Goal: Task Accomplishment & Management: Use online tool/utility

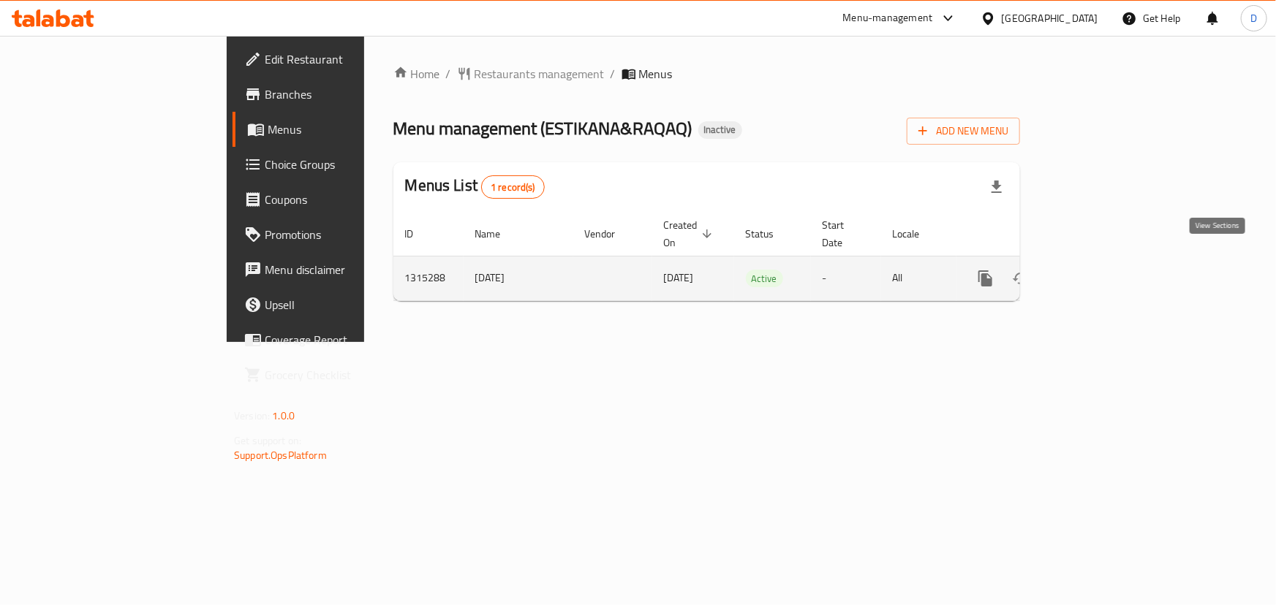
click at [1108, 263] on link "enhanced table" at bounding box center [1090, 278] width 35 height 35
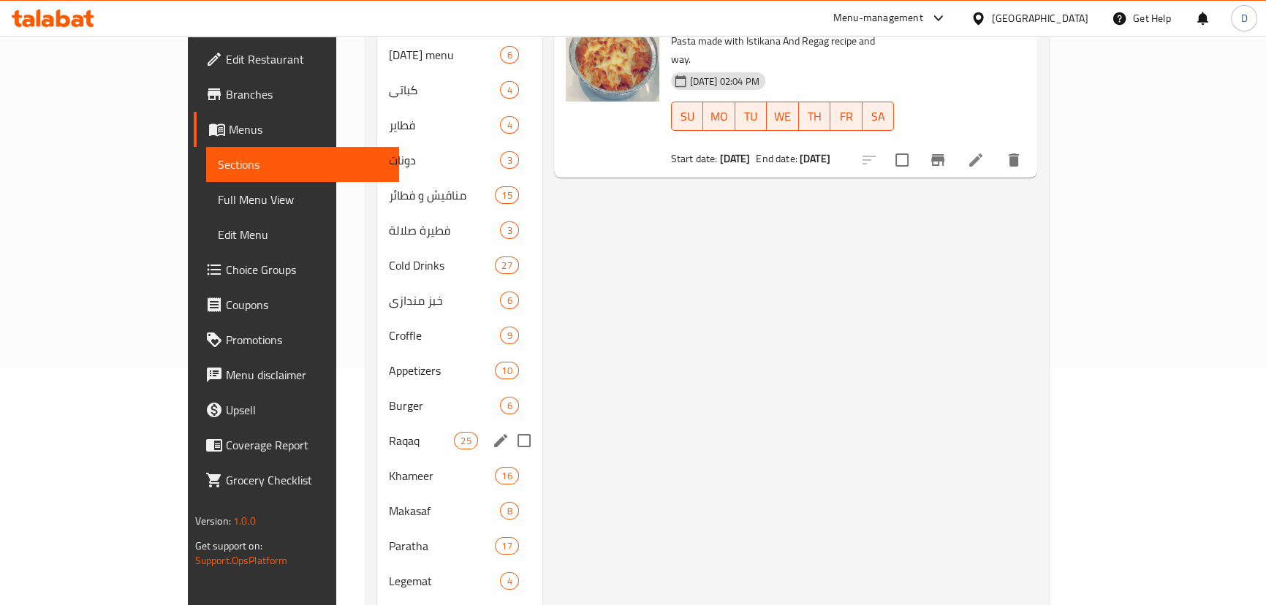
scroll to position [234, 0]
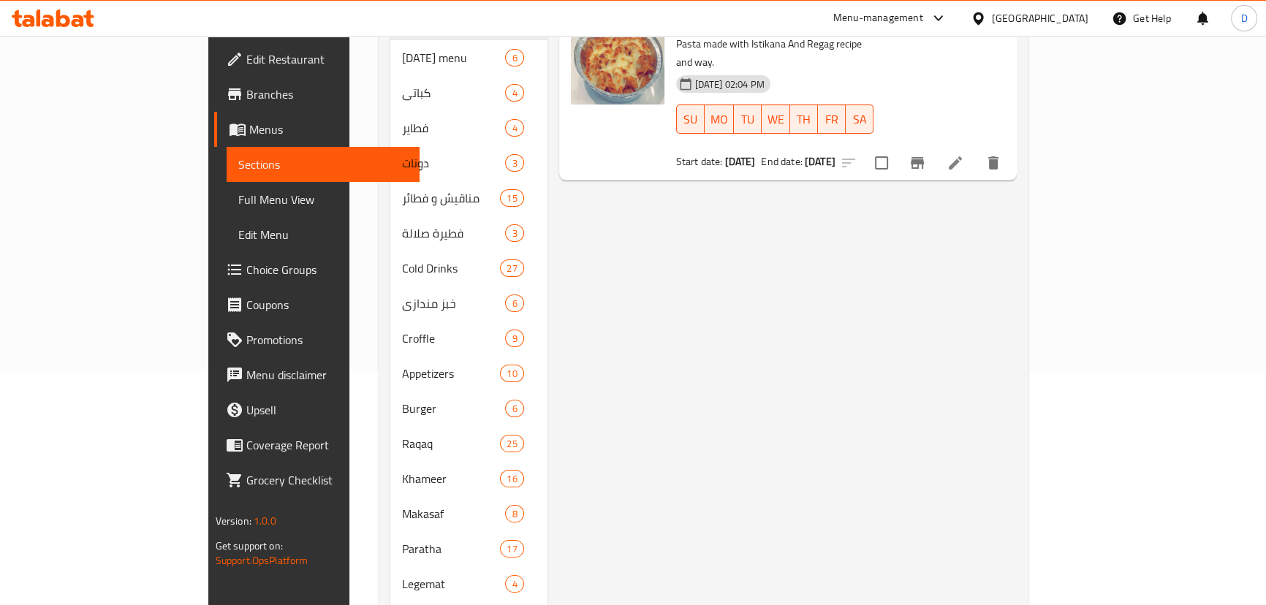
click at [238, 202] on span "Full Menu View" at bounding box center [323, 200] width 170 height 18
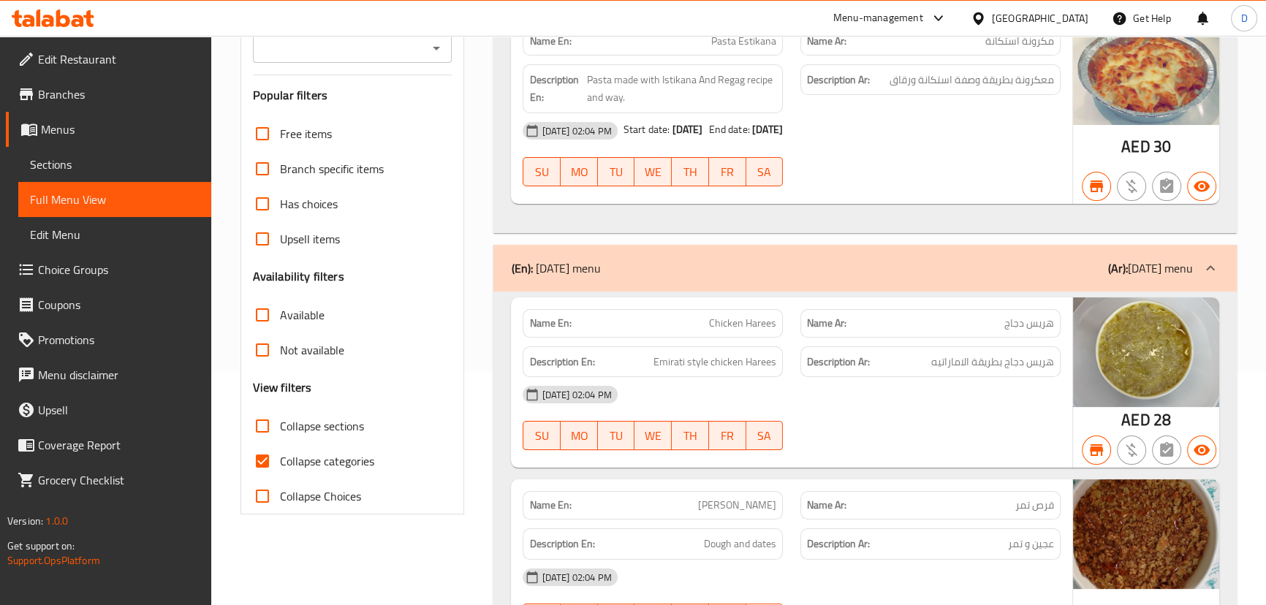
click at [360, 58] on input "Branches" at bounding box center [340, 48] width 167 height 20
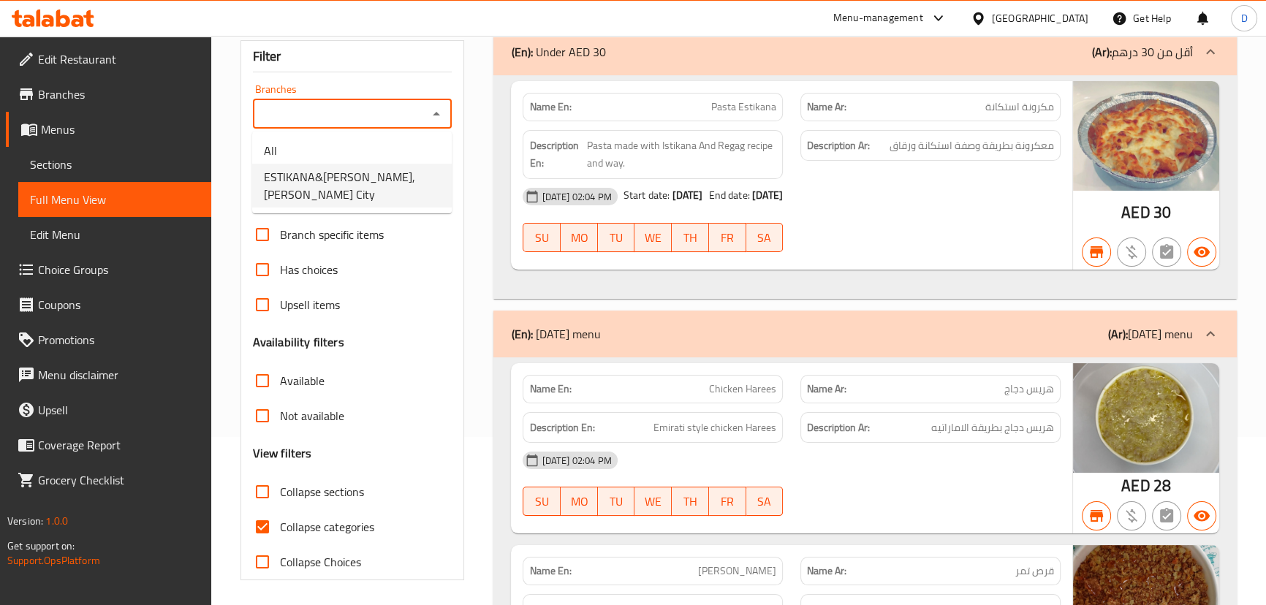
click at [354, 179] on span "ESTIKANA&RAQAQ, Mohammed Bin Zayed City" at bounding box center [352, 185] width 176 height 35
type input "ESTIKANA&RAQAQ, Mohammed Bin Zayed City"
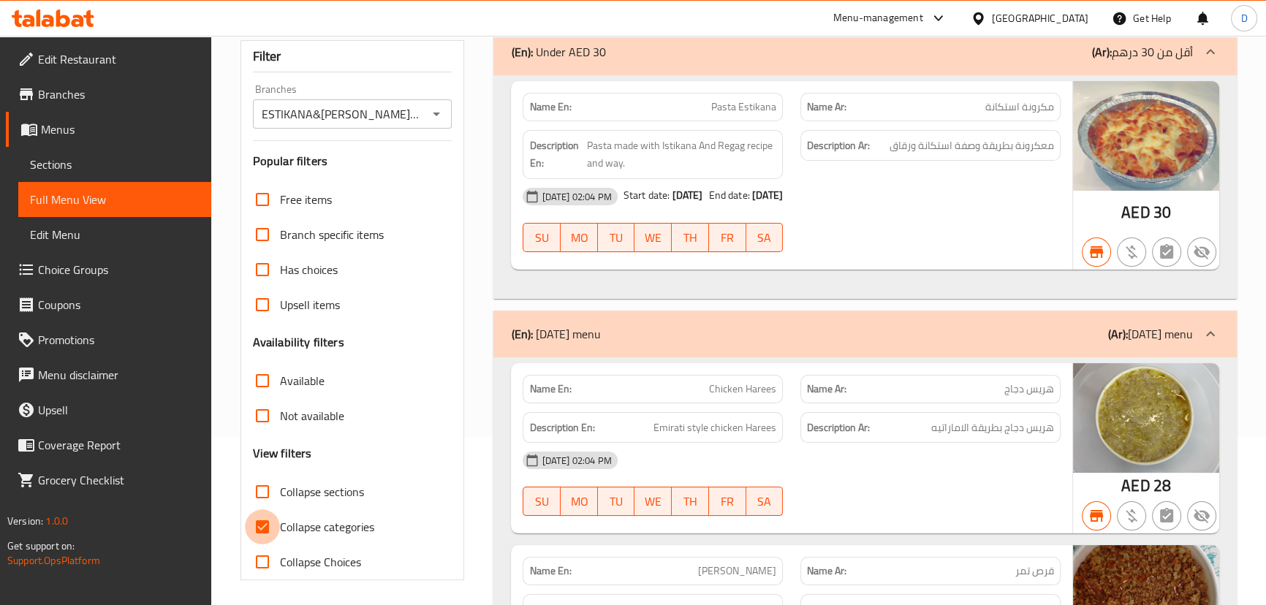
click at [265, 526] on input "Collapse categories" at bounding box center [262, 527] width 35 height 35
checkbox input "false"
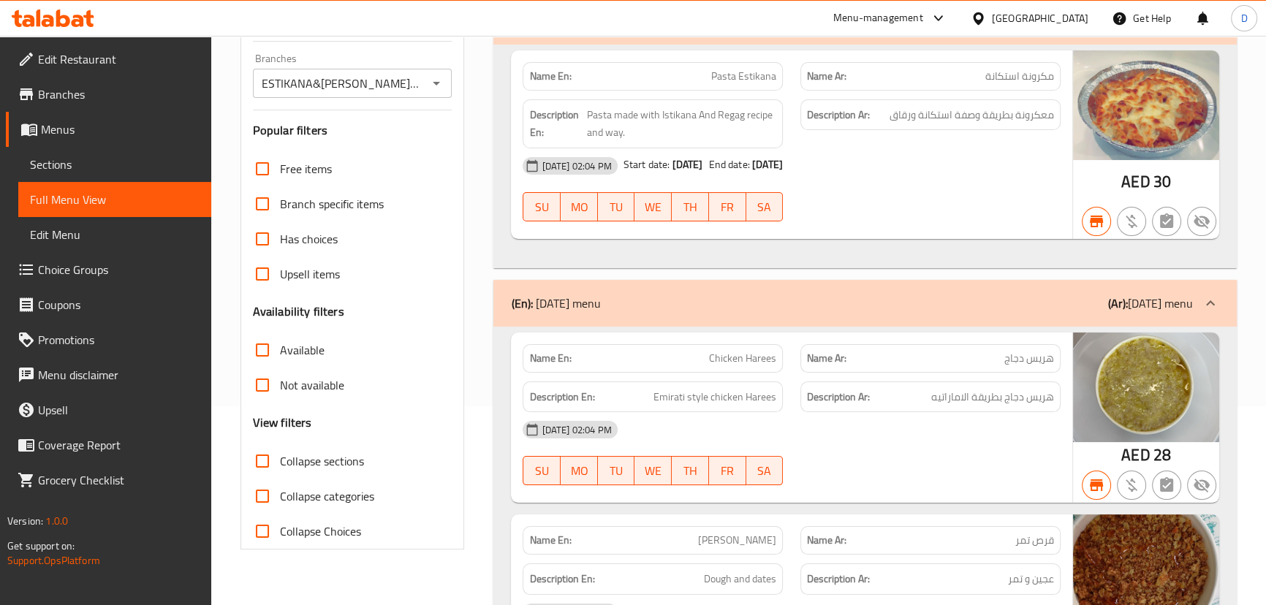
scroll to position [465, 0]
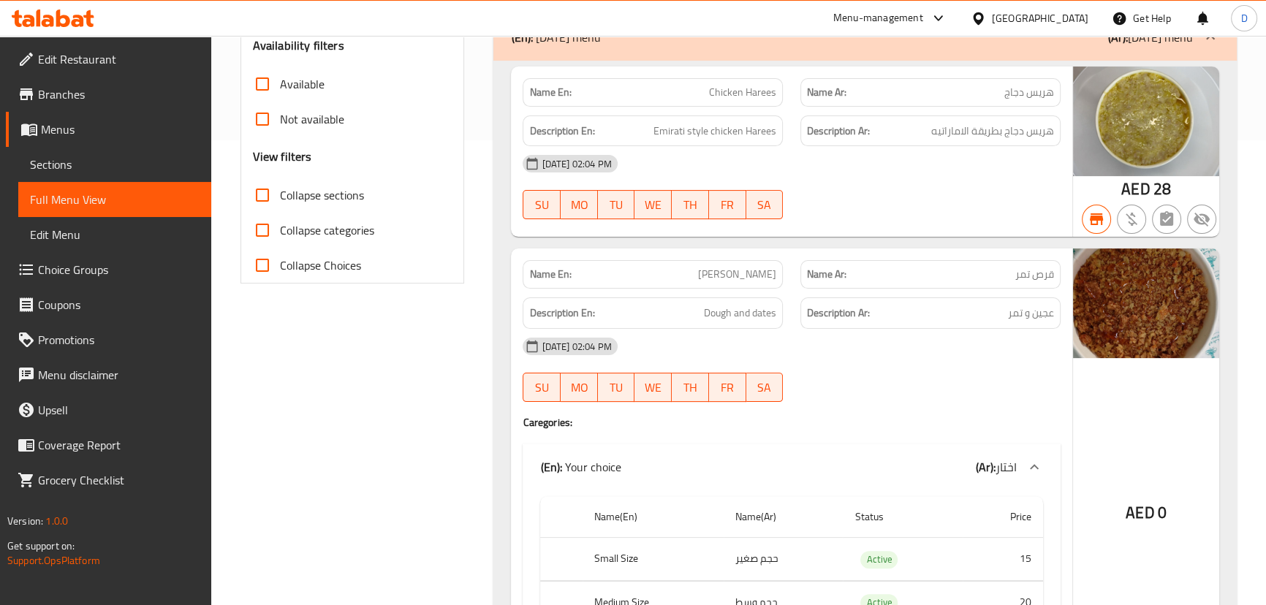
click at [909, 222] on div at bounding box center [931, 220] width 278 height 18
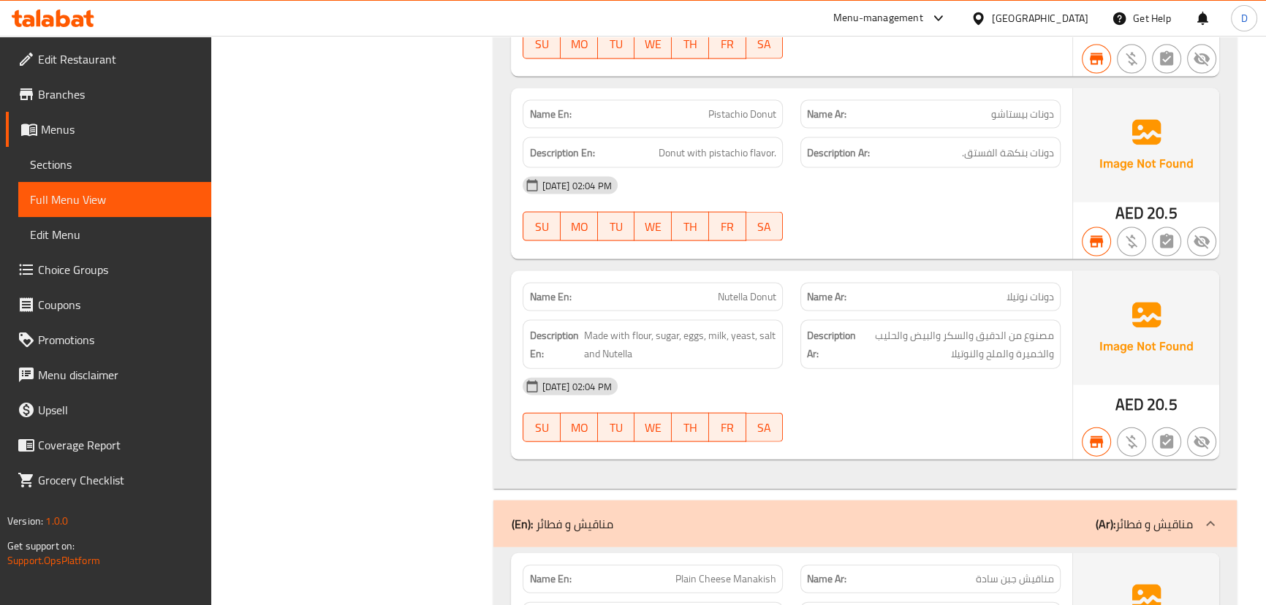
scroll to position [3873, 0]
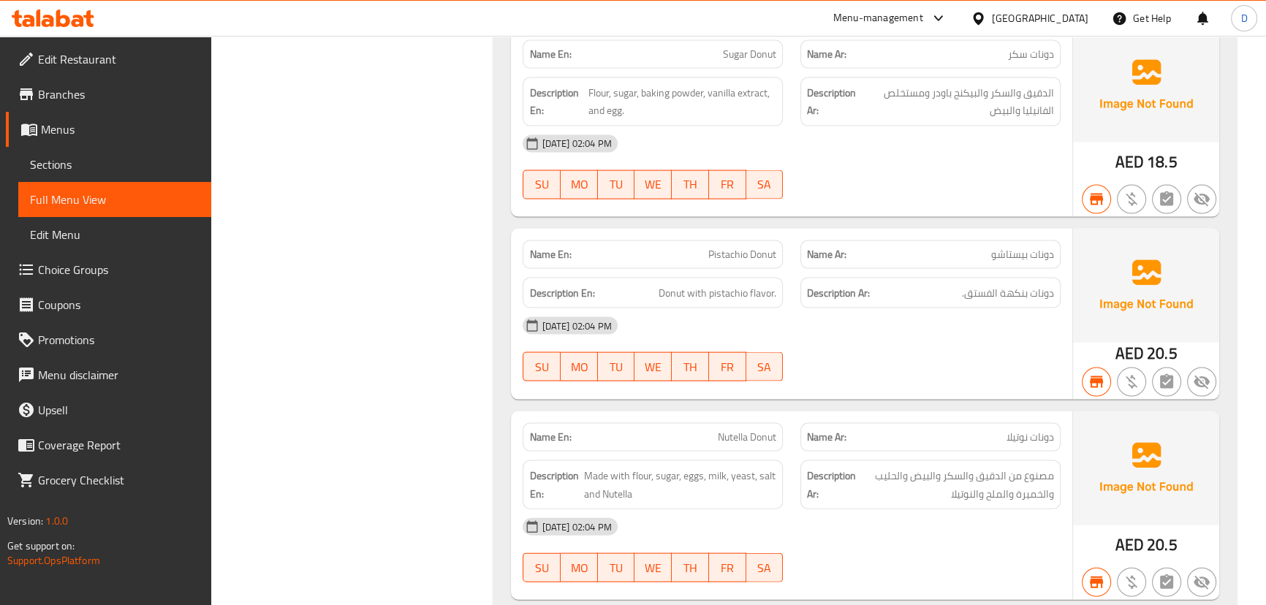
click at [975, 321] on div "30-09-2025 02:04 PM" at bounding box center [791, 325] width 555 height 35
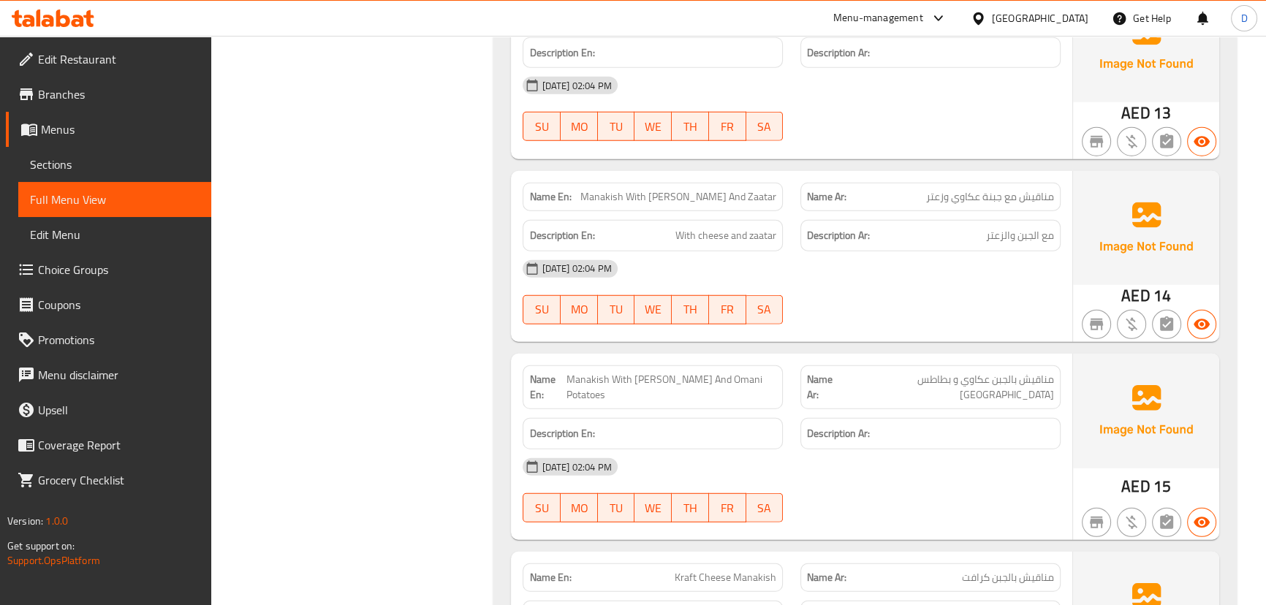
scroll to position [0, 0]
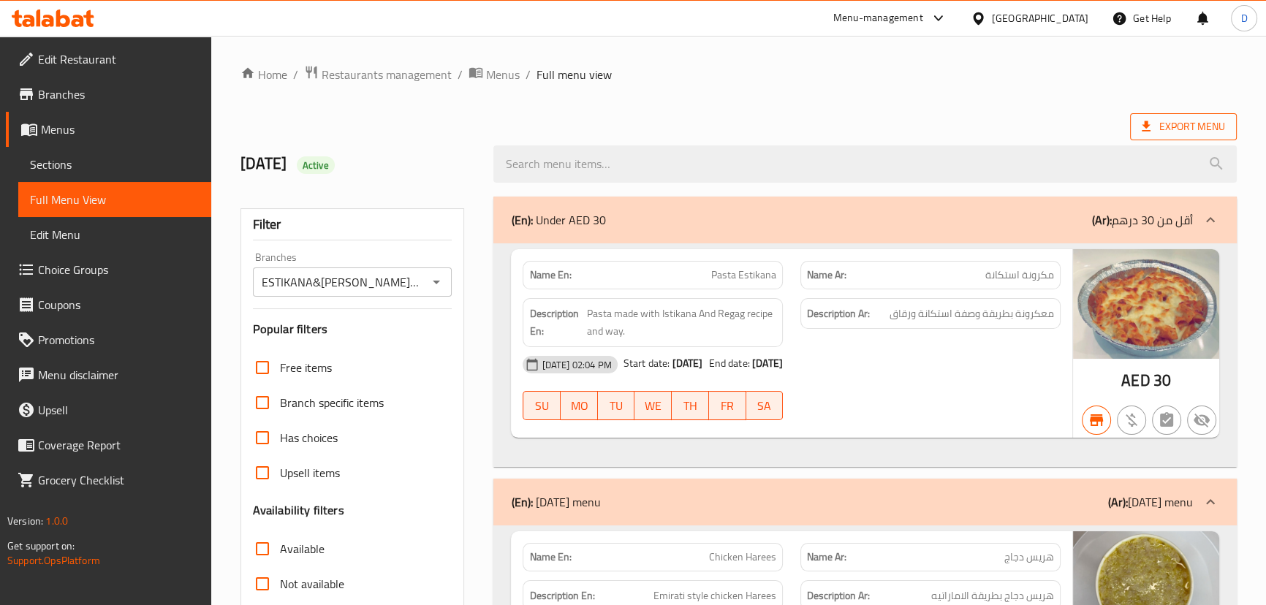
click at [1178, 123] on span "Export Menu" at bounding box center [1183, 127] width 83 height 18
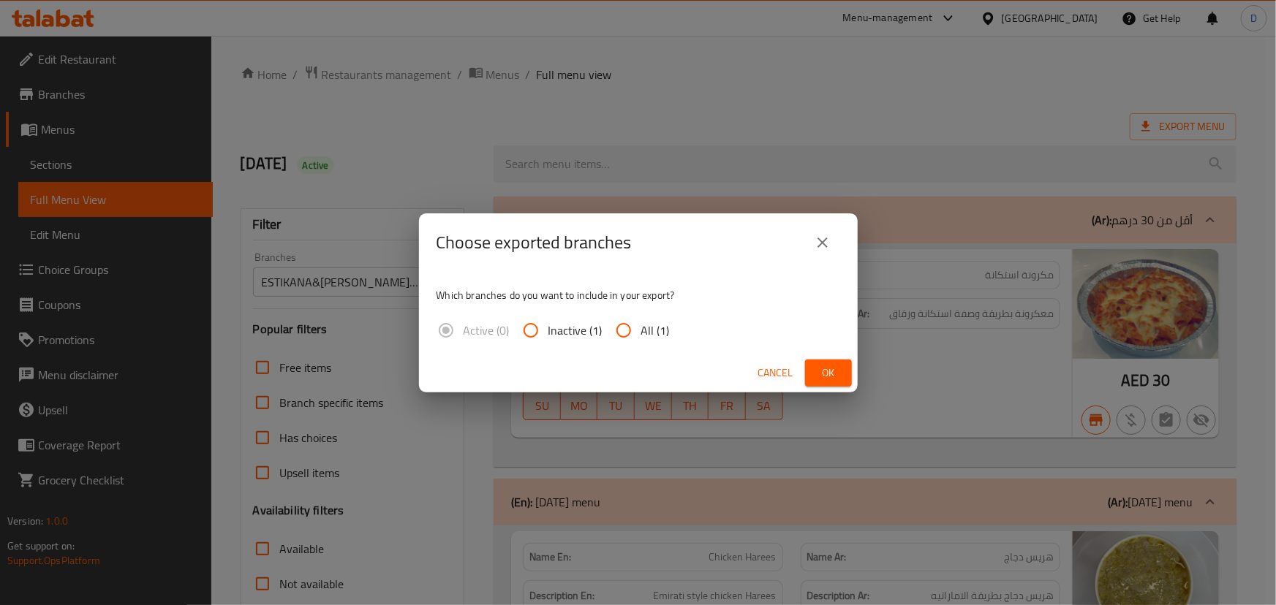
click at [661, 333] on span "All (1)" at bounding box center [655, 331] width 29 height 18
click at [641, 333] on input "All (1)" at bounding box center [623, 330] width 35 height 35
radio input "true"
click at [824, 369] on span "Ok" at bounding box center [828, 373] width 23 height 18
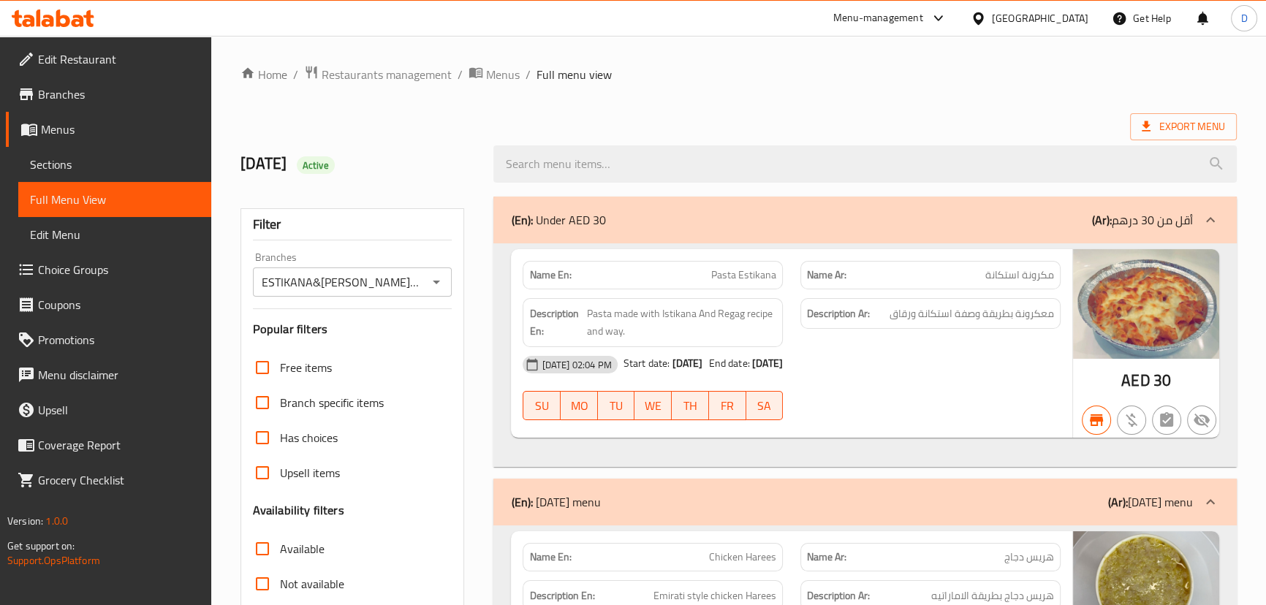
click at [56, 22] on icon at bounding box center [53, 19] width 83 height 18
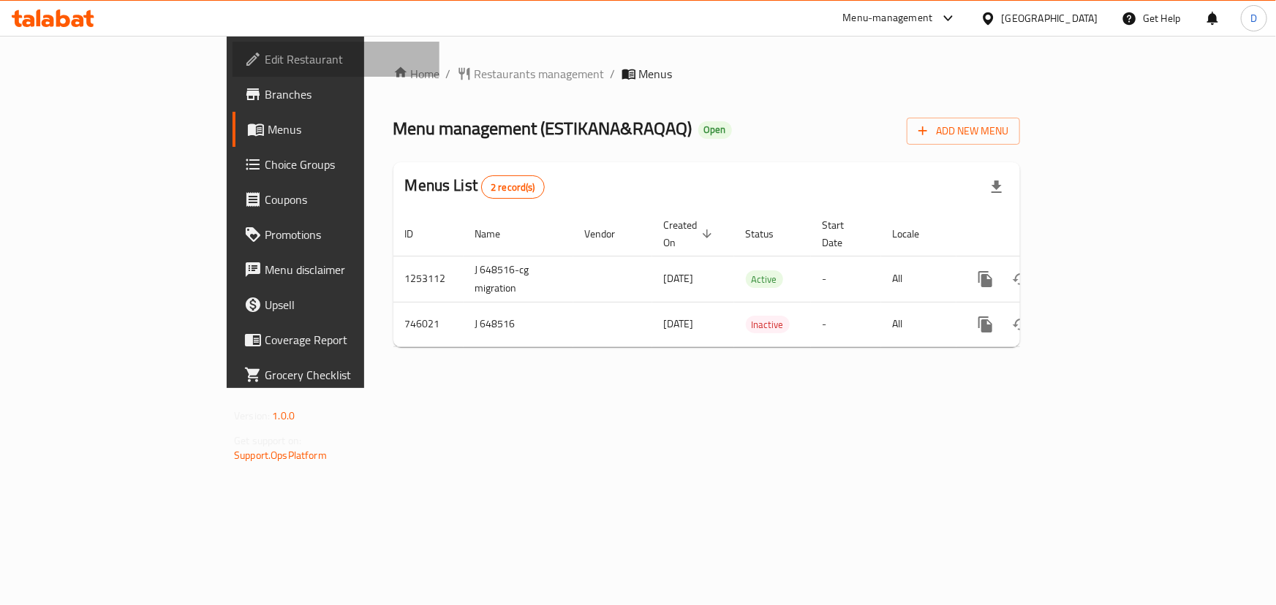
click at [265, 61] on span "Edit Restaurant" at bounding box center [346, 59] width 163 height 18
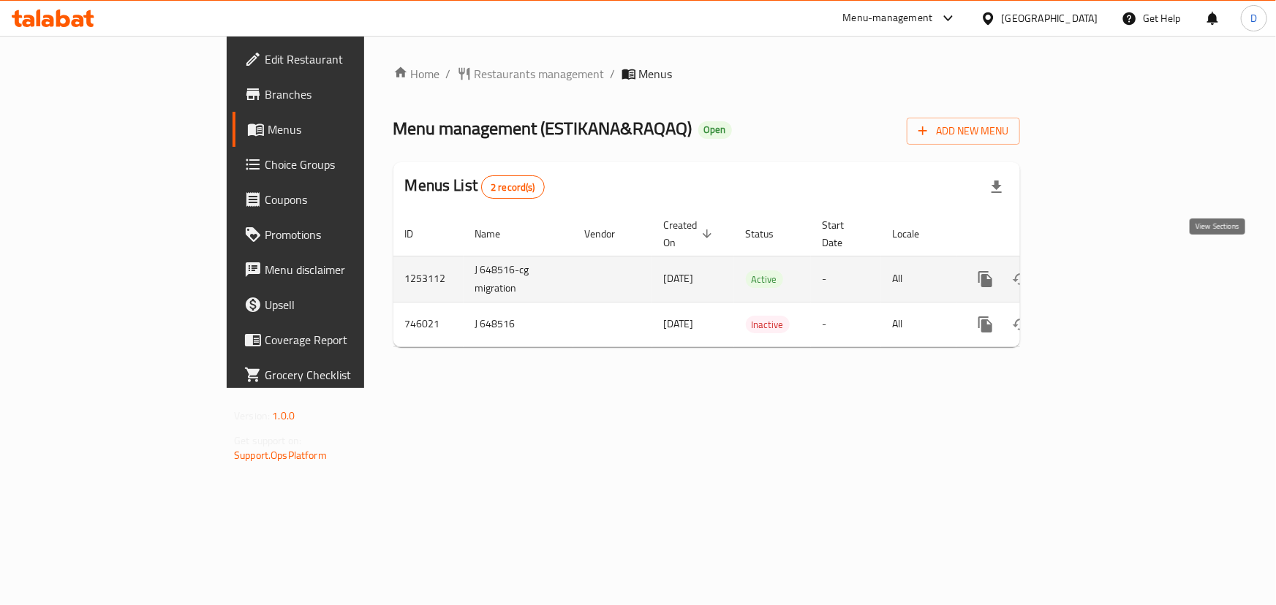
click at [1099, 270] on icon "enhanced table" at bounding box center [1091, 279] width 18 height 18
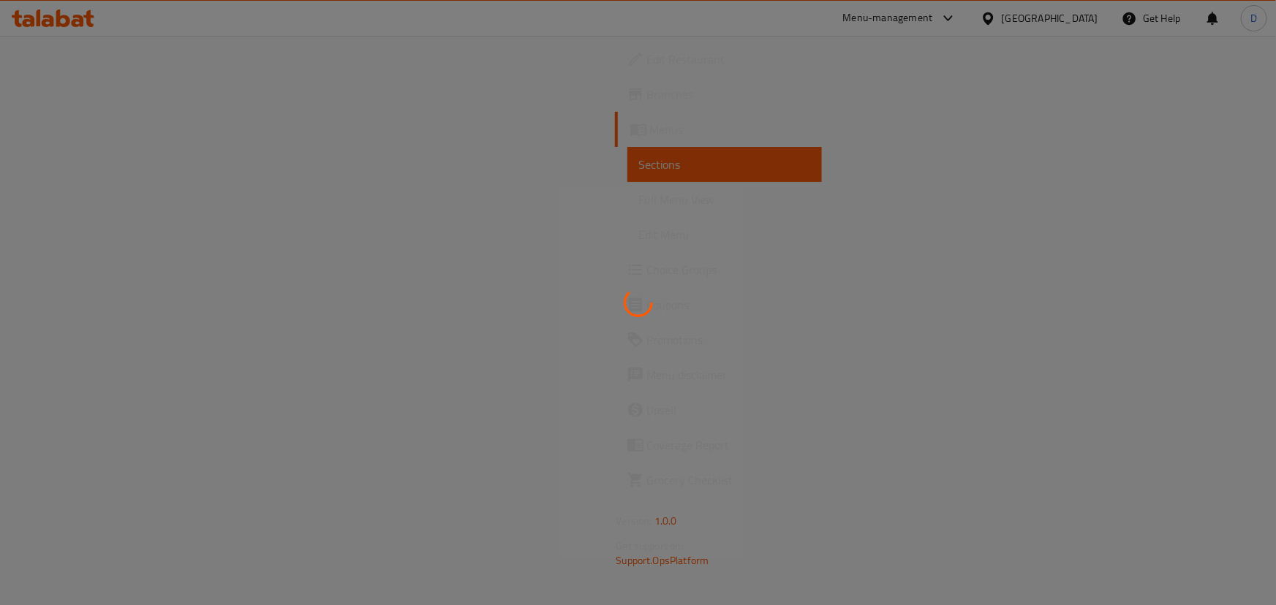
click at [639, 198] on span "Full Menu View" at bounding box center [724, 200] width 171 height 18
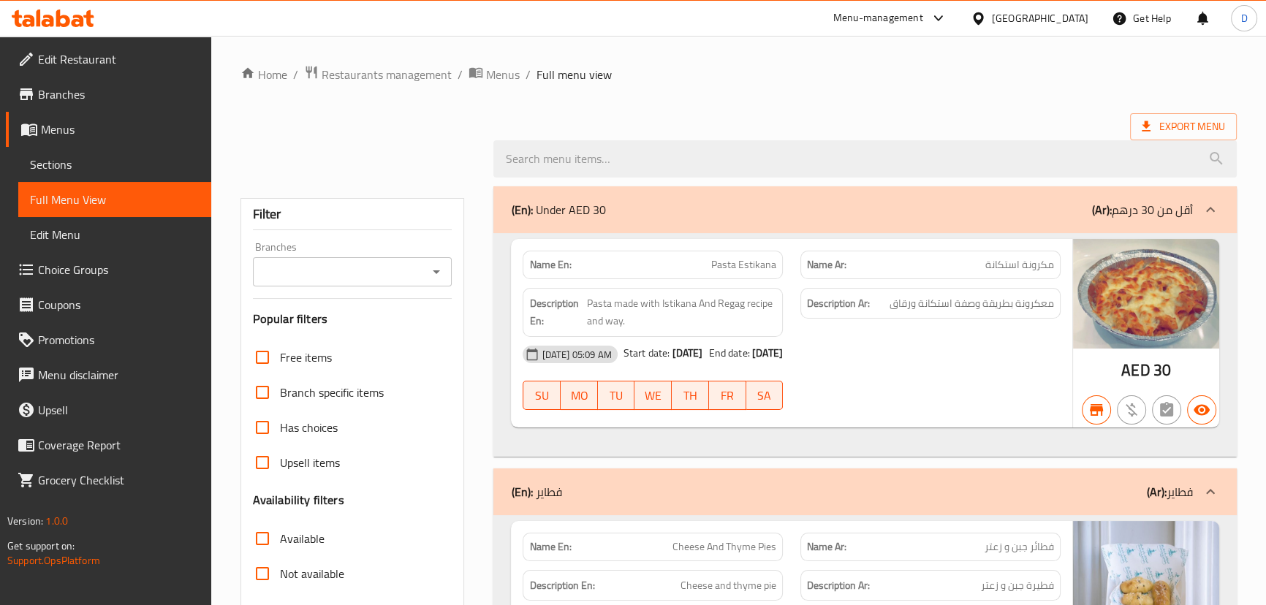
click at [283, 282] on div "Branches" at bounding box center [353, 271] width 200 height 29
click at [287, 272] on input "Branches" at bounding box center [340, 272] width 167 height 20
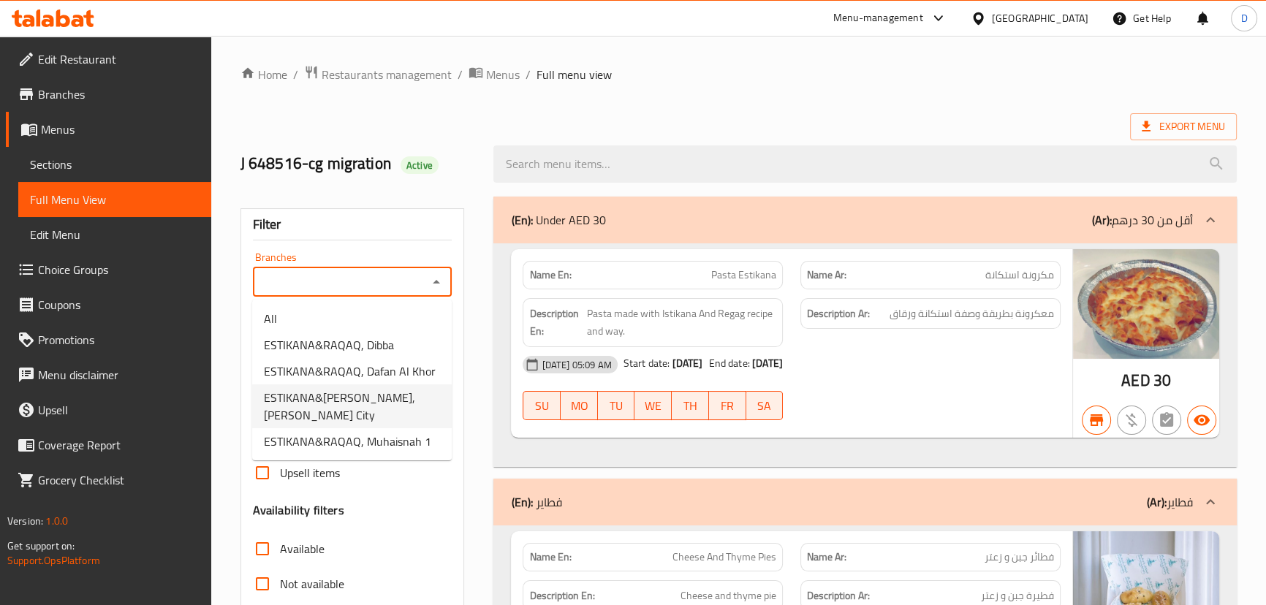
click at [400, 395] on span "ESTIKANA&RAQAQ, Mohammed Bin Zayed City" at bounding box center [352, 406] width 176 height 35
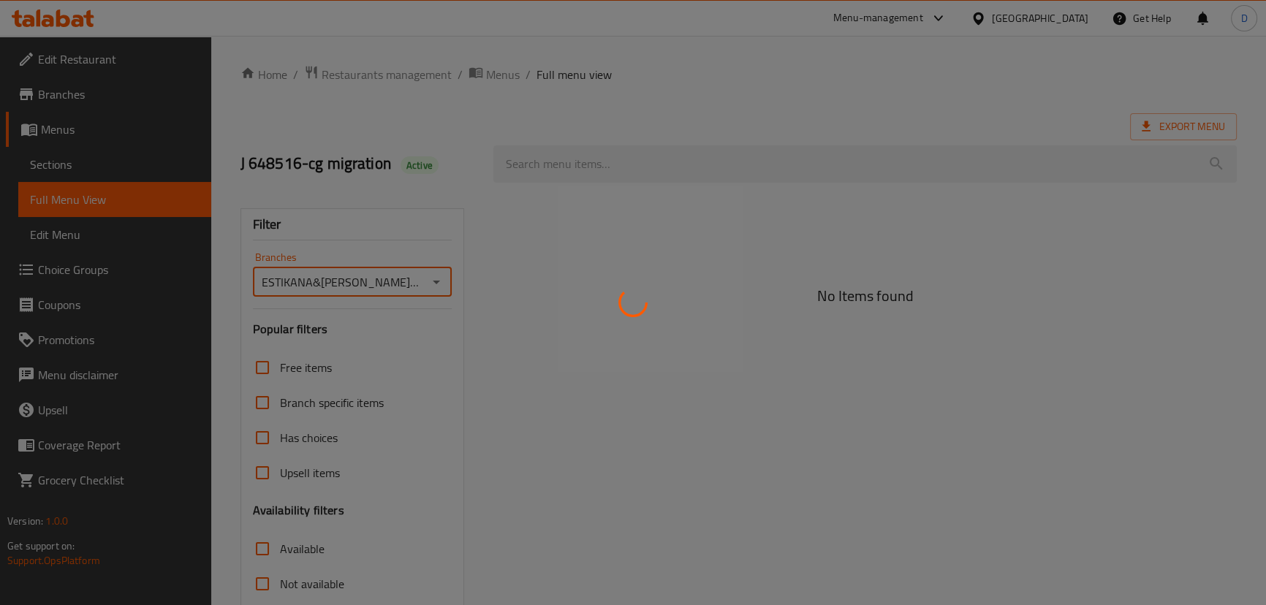
type input "ESTIKANA&RAQAQ, Mohammed Bin Zayed City"
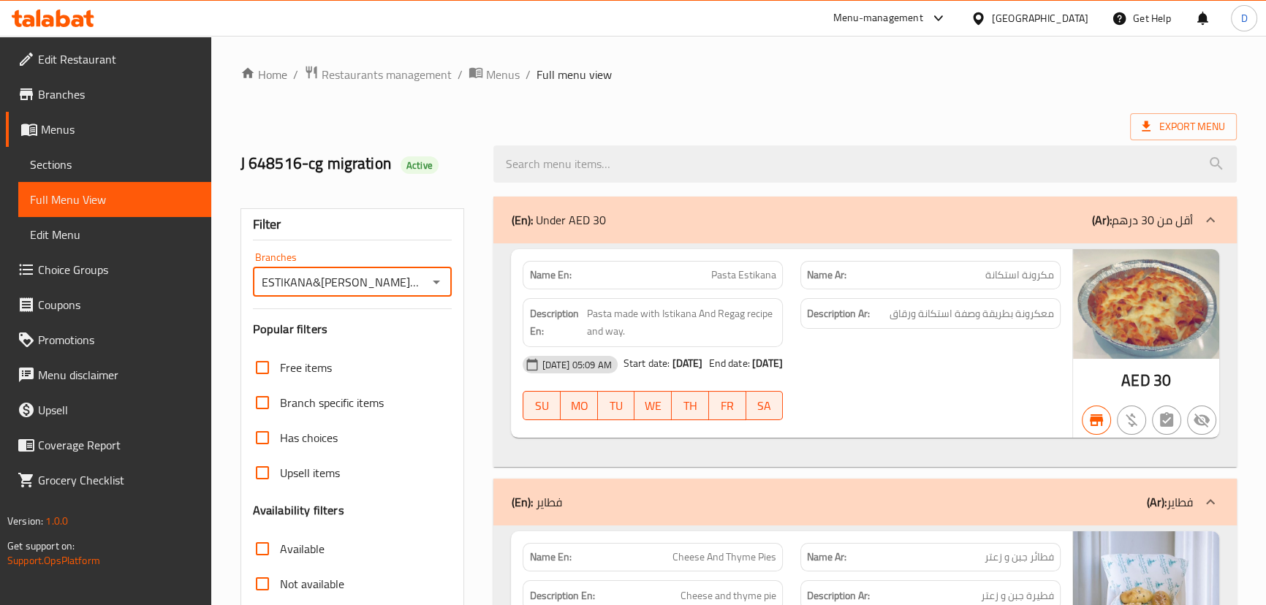
scroll to position [398, 0]
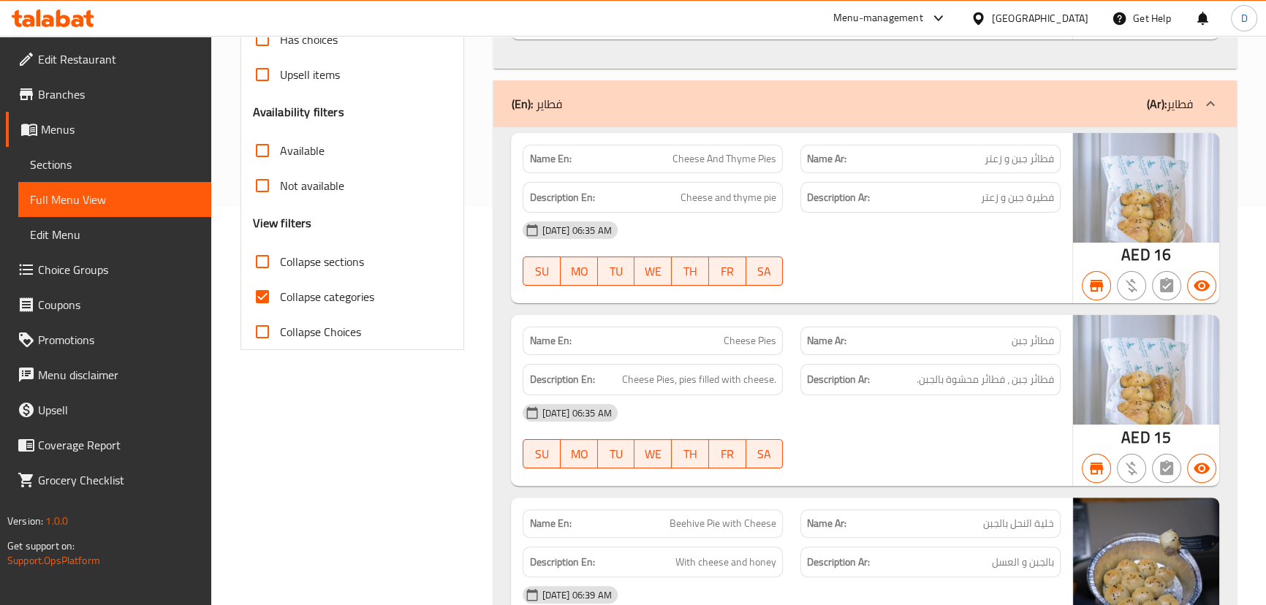
click at [263, 305] on input "Collapse categories" at bounding box center [262, 296] width 35 height 35
checkbox input "false"
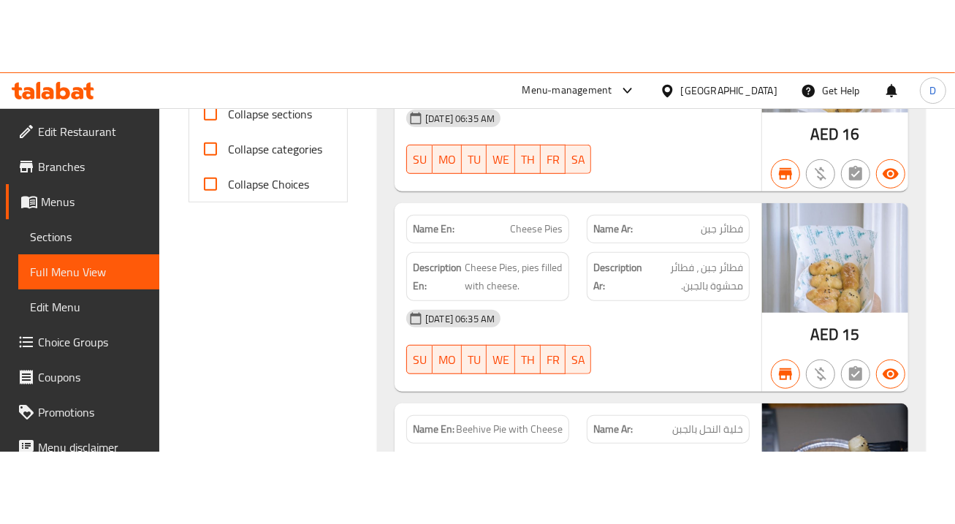
scroll to position [332, 0]
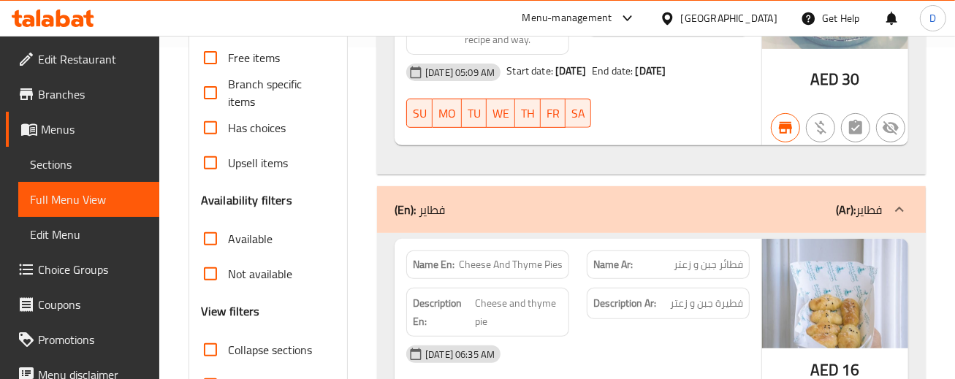
click at [480, 260] on span "Cheese And Thyme Pies" at bounding box center [511, 264] width 104 height 15
copy span "Cheese And Thyme Pies"
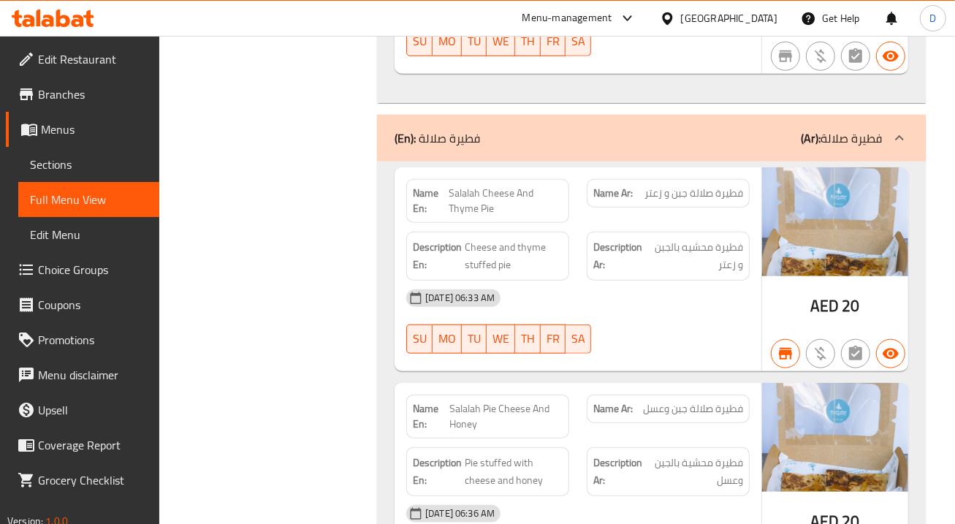
scroll to position [7775, 0]
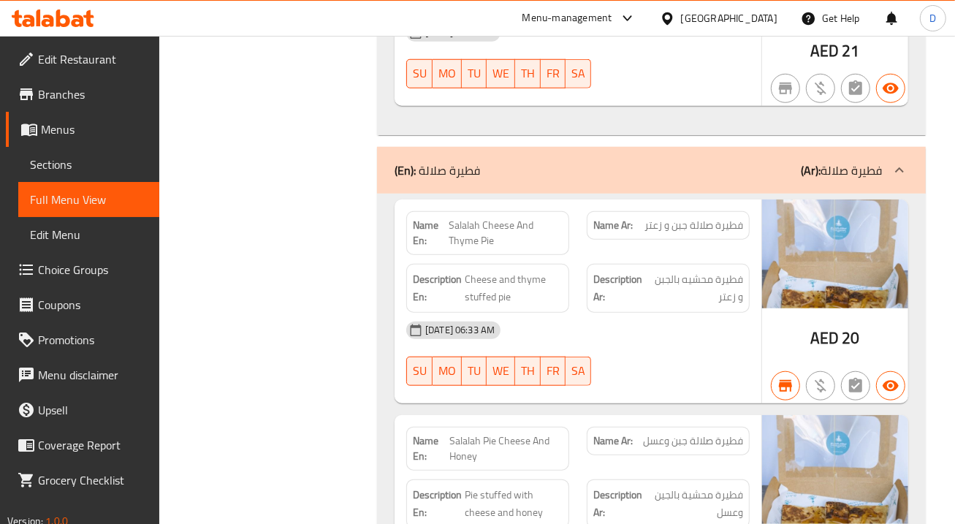
click at [480, 218] on span "Salalah Cheese And Thyme Pie" at bounding box center [506, 233] width 114 height 31
copy span "Salalah Cheese And Thyme Pie"
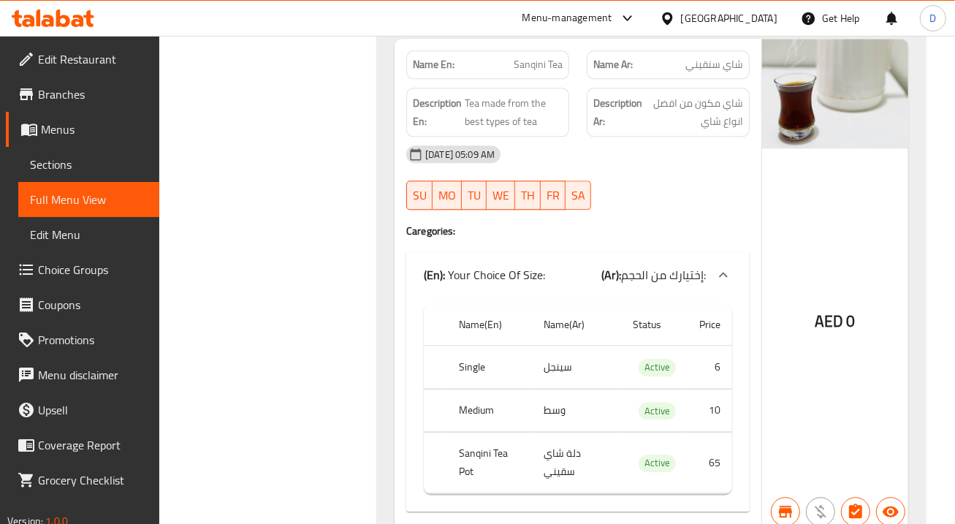
scroll to position [0, 0]
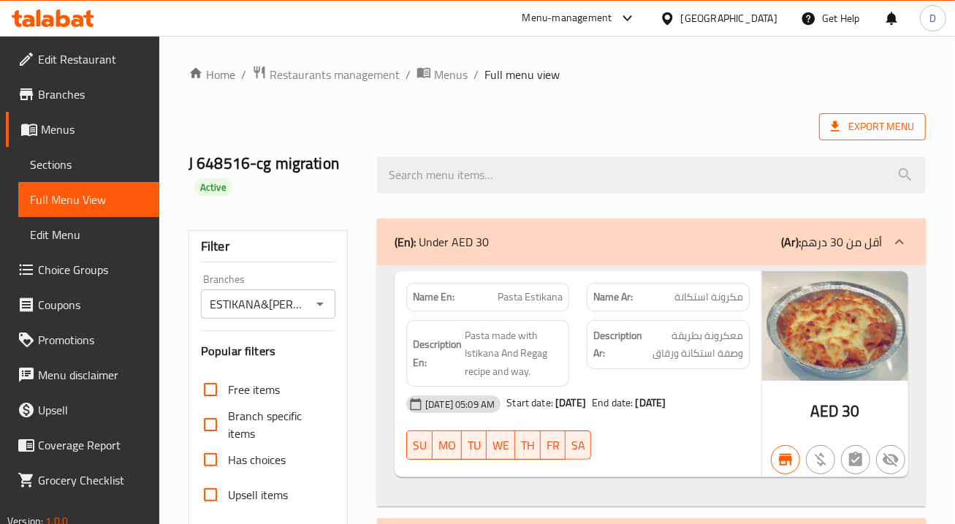
click at [849, 129] on span "Export Menu" at bounding box center [872, 127] width 83 height 18
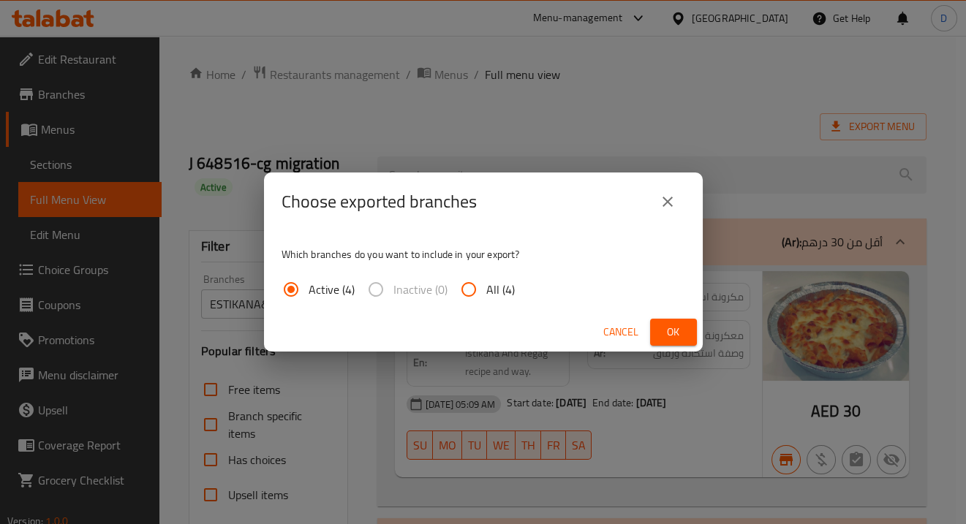
click at [507, 284] on span "All (4)" at bounding box center [500, 290] width 29 height 18
click at [486, 284] on input "All (4)" at bounding box center [468, 289] width 35 height 35
radio input "true"
click at [680, 329] on span "Ok" at bounding box center [673, 332] width 23 height 18
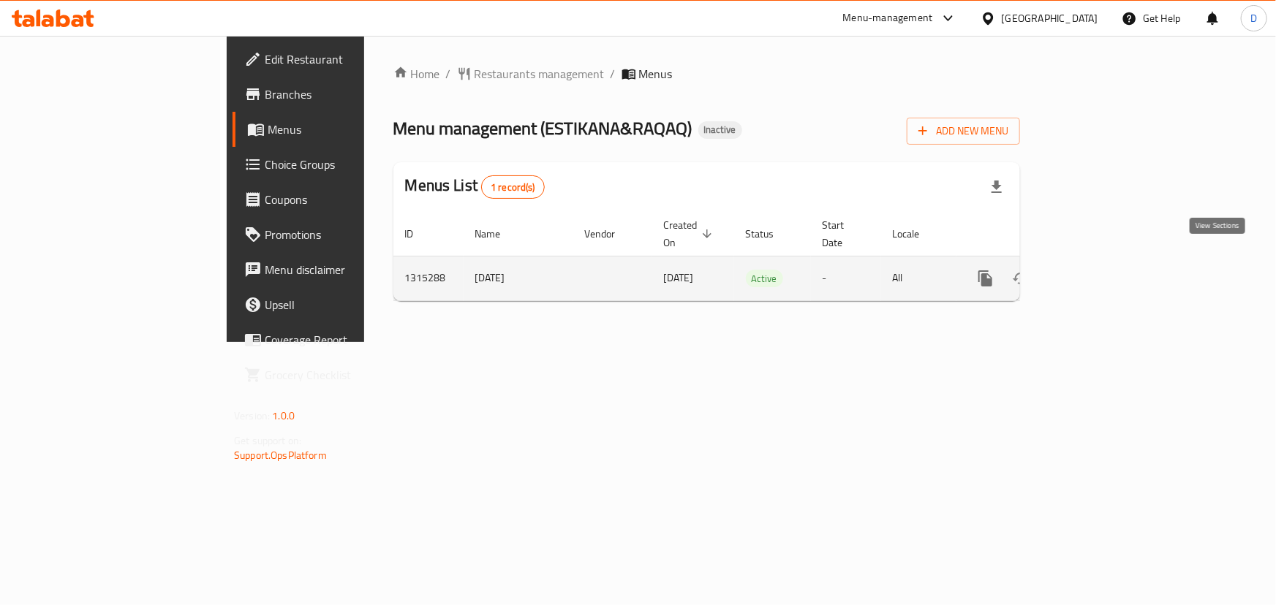
click at [1099, 270] on icon "enhanced table" at bounding box center [1091, 279] width 18 height 18
click at [1097, 272] on icon "enhanced table" at bounding box center [1090, 278] width 13 height 13
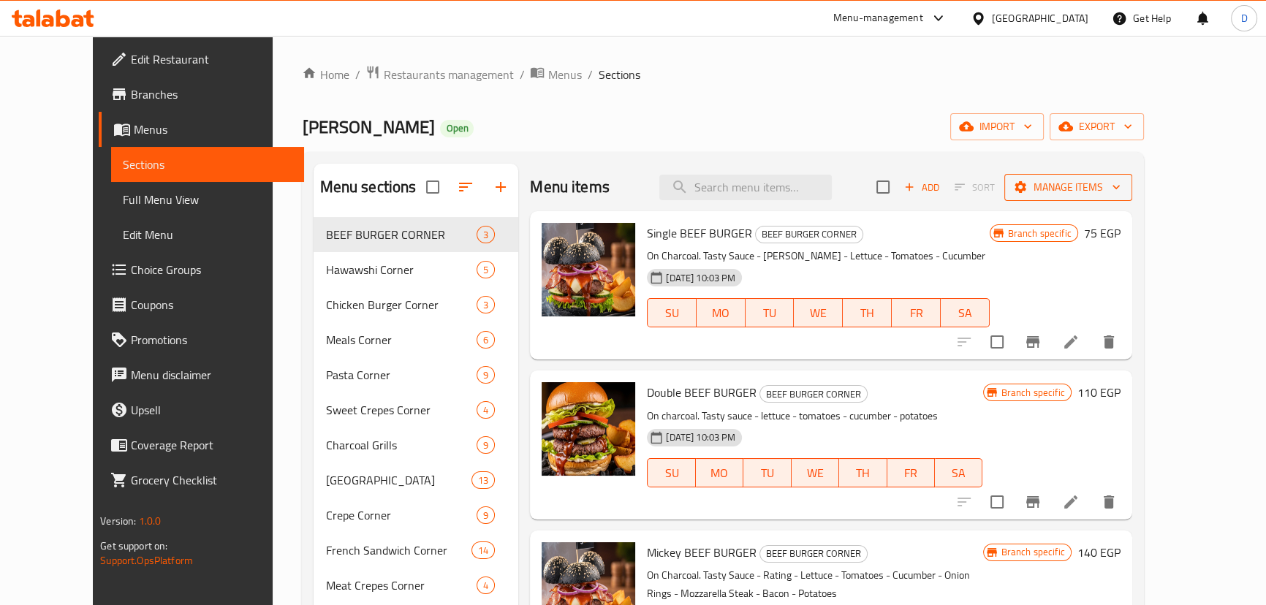
click at [1121, 187] on span "Manage items" at bounding box center [1068, 187] width 105 height 18
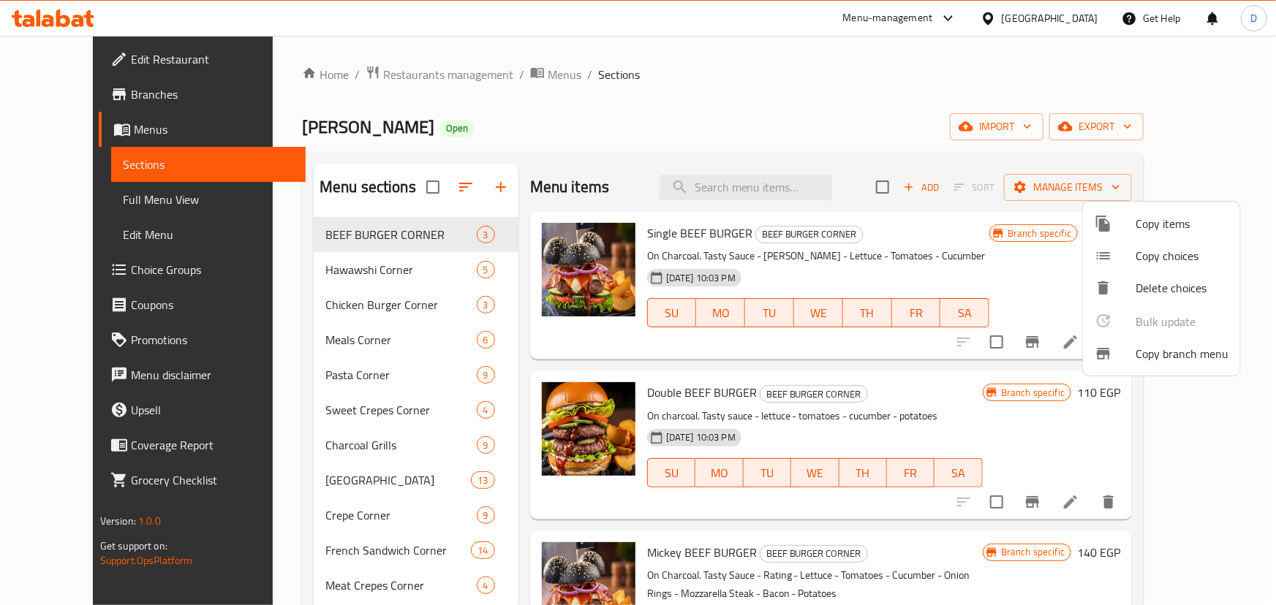
click at [1176, 357] on span "Copy branch menu" at bounding box center [1181, 354] width 93 height 18
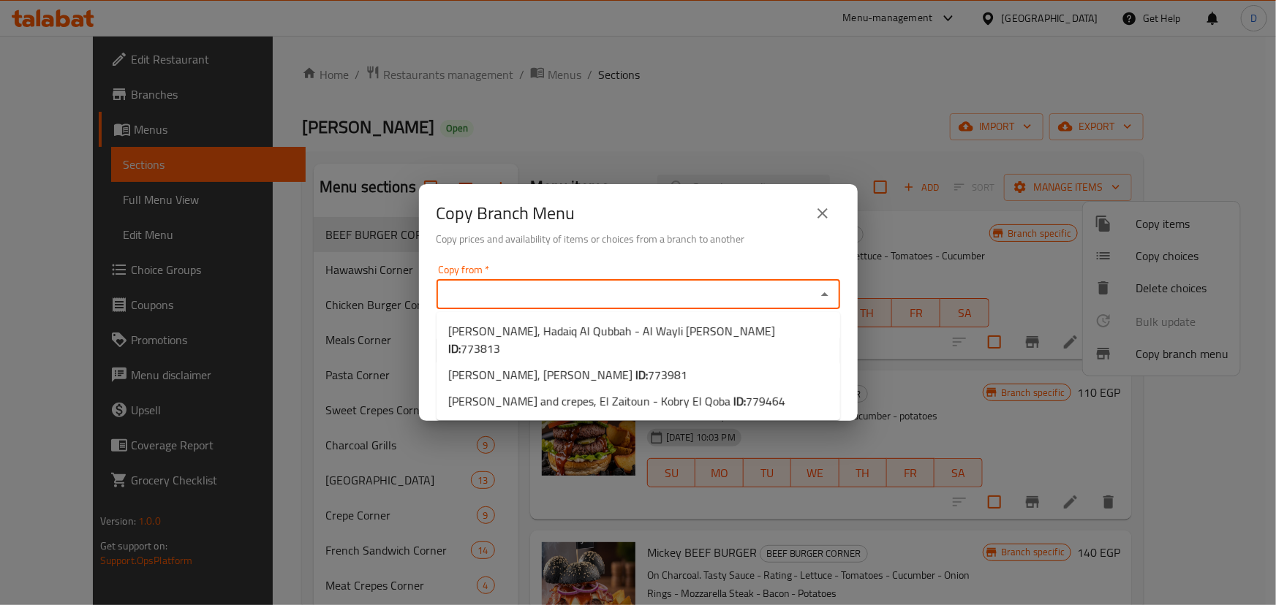
click at [716, 289] on input "Copy from   *" at bounding box center [626, 294] width 371 height 20
click at [699, 362] on li "MIKI, Hadayek Helwan ID: 773981" at bounding box center [638, 375] width 404 height 26
type input "MIKI, Hadayek Helwan"
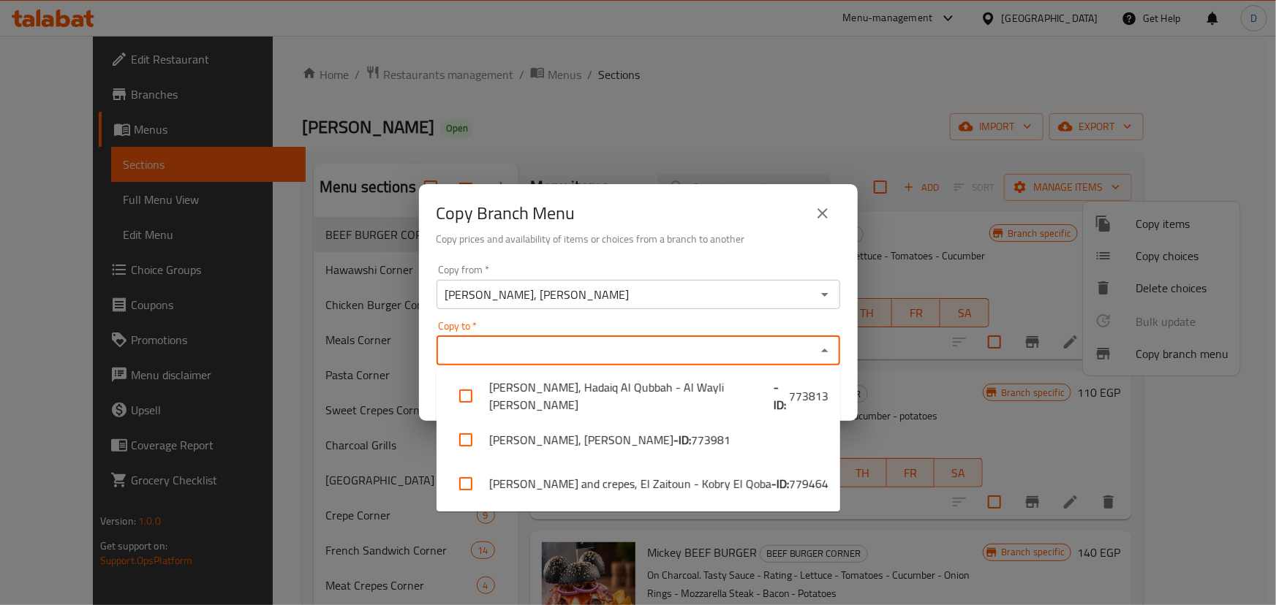
click at [698, 351] on input "Copy to   *" at bounding box center [626, 351] width 371 height 20
click at [719, 482] on li "MIKI burger and crepes, El Zaitoun - Kobry El Qoba - ID: 779464" at bounding box center [638, 484] width 404 height 44
checkbox input "true"
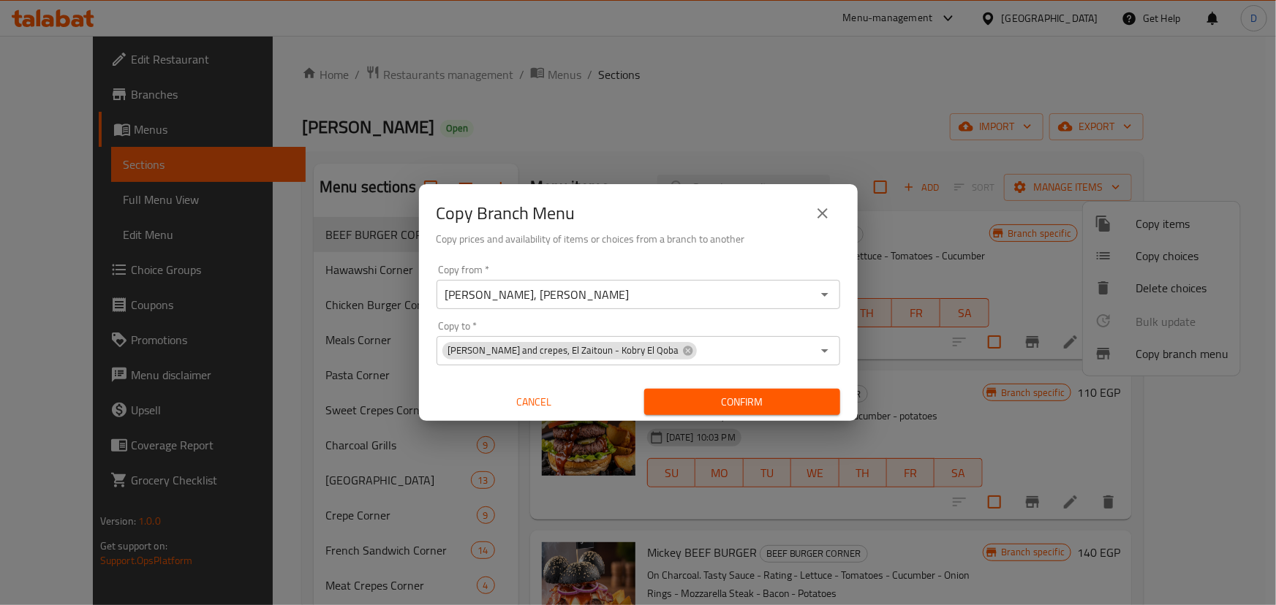
click at [728, 196] on div "Copy Branch Menu" at bounding box center [638, 213] width 404 height 35
click at [763, 403] on span "Confirm" at bounding box center [742, 402] width 173 height 18
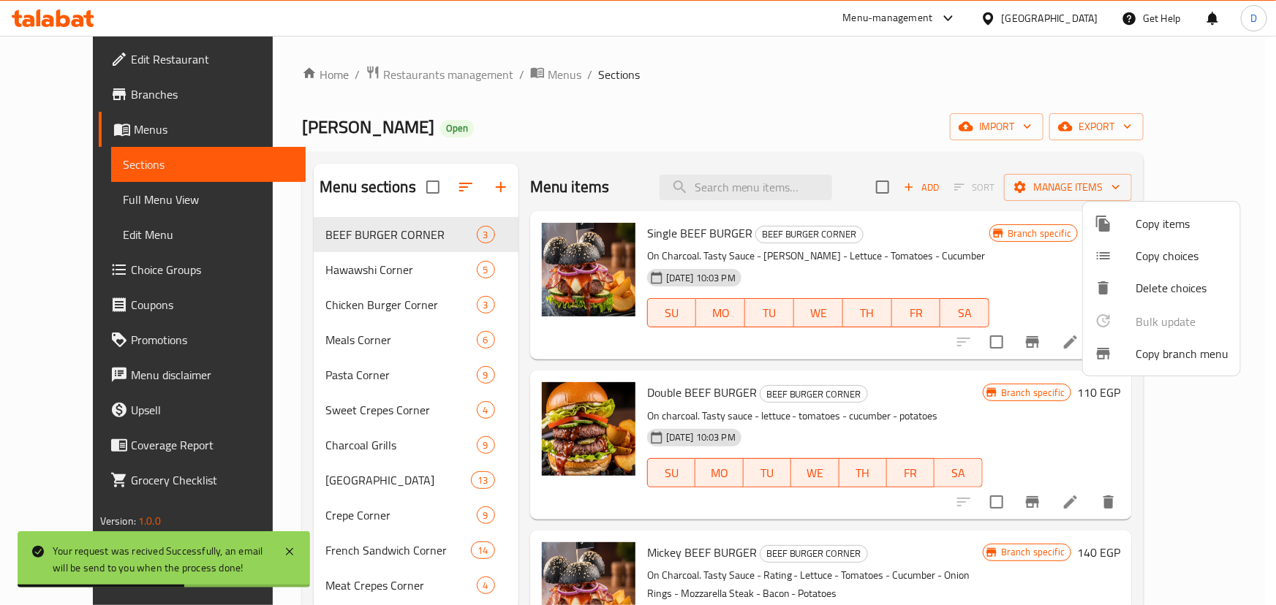
click at [493, 74] on div at bounding box center [638, 302] width 1276 height 605
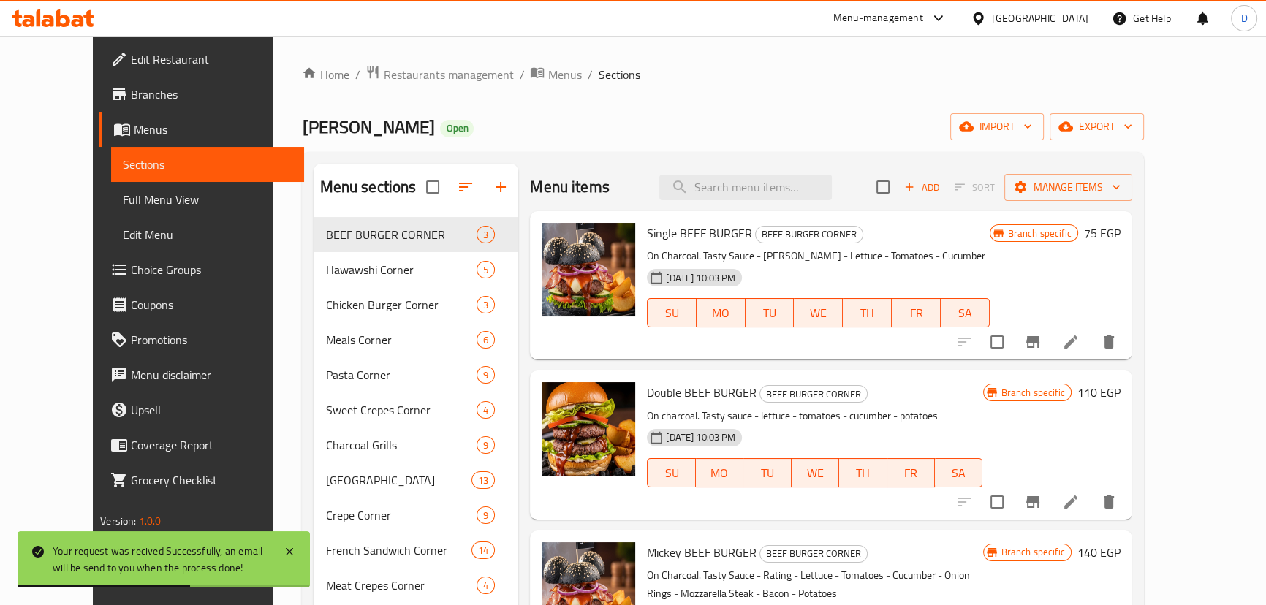
drag, startPoint x: 493, startPoint y: 74, endPoint x: 545, endPoint y: 87, distance: 53.5
click at [548, 74] on span "Menus" at bounding box center [565, 75] width 34 height 18
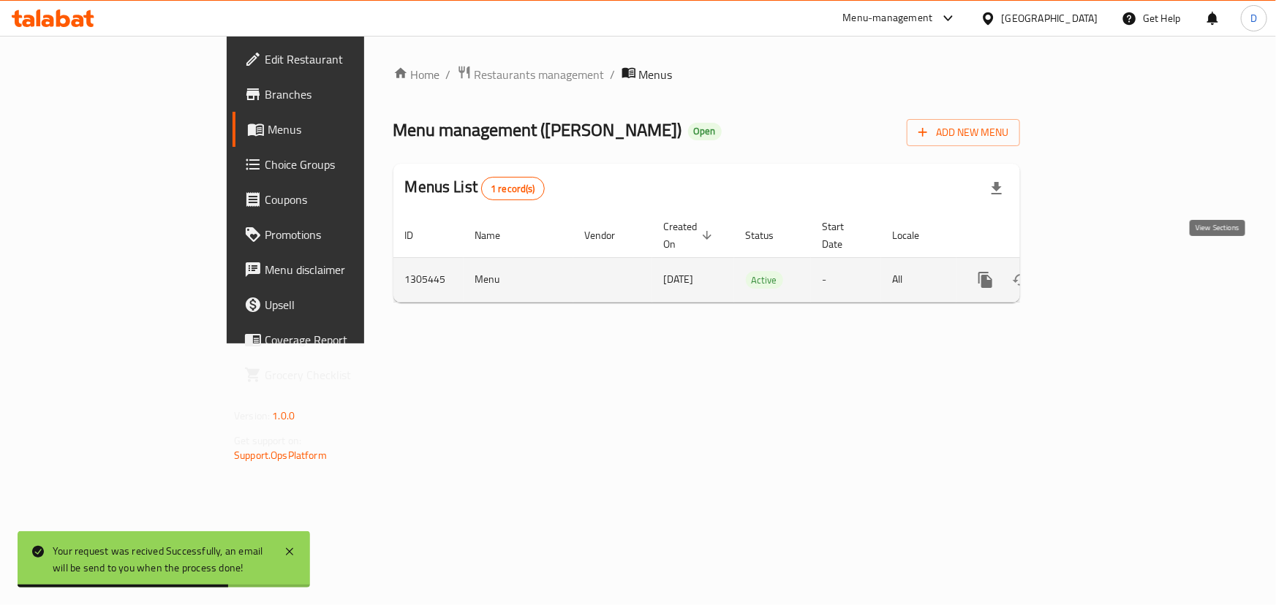
click at [1099, 271] on icon "enhanced table" at bounding box center [1091, 280] width 18 height 18
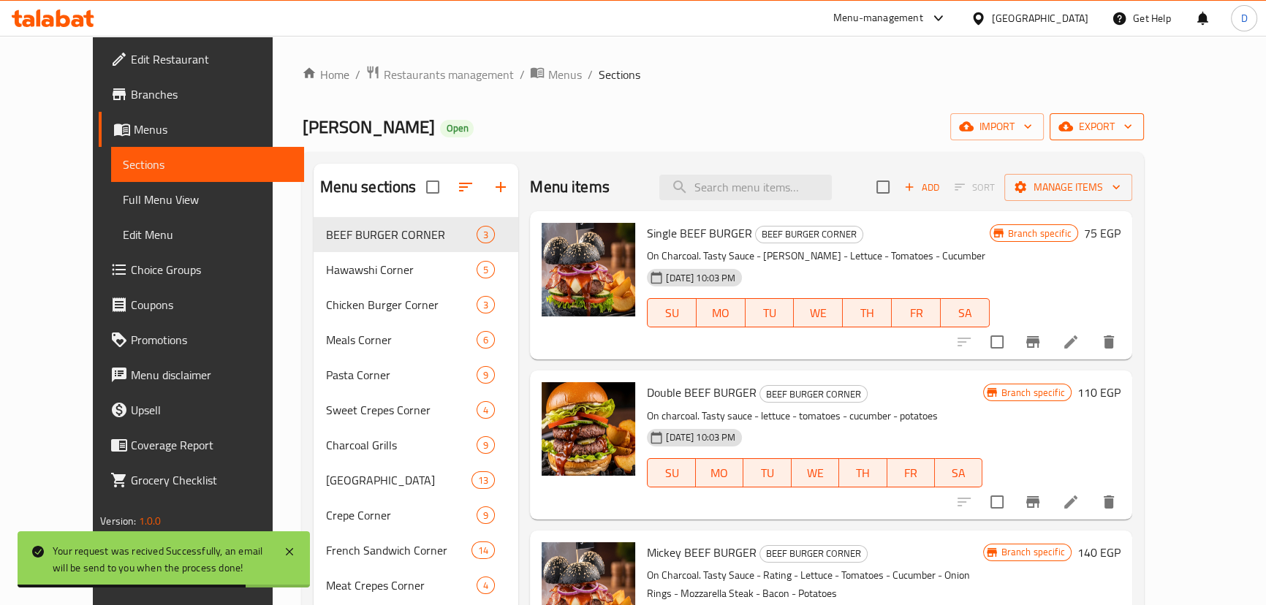
click at [1132, 132] on span "export" at bounding box center [1096, 127] width 71 height 18
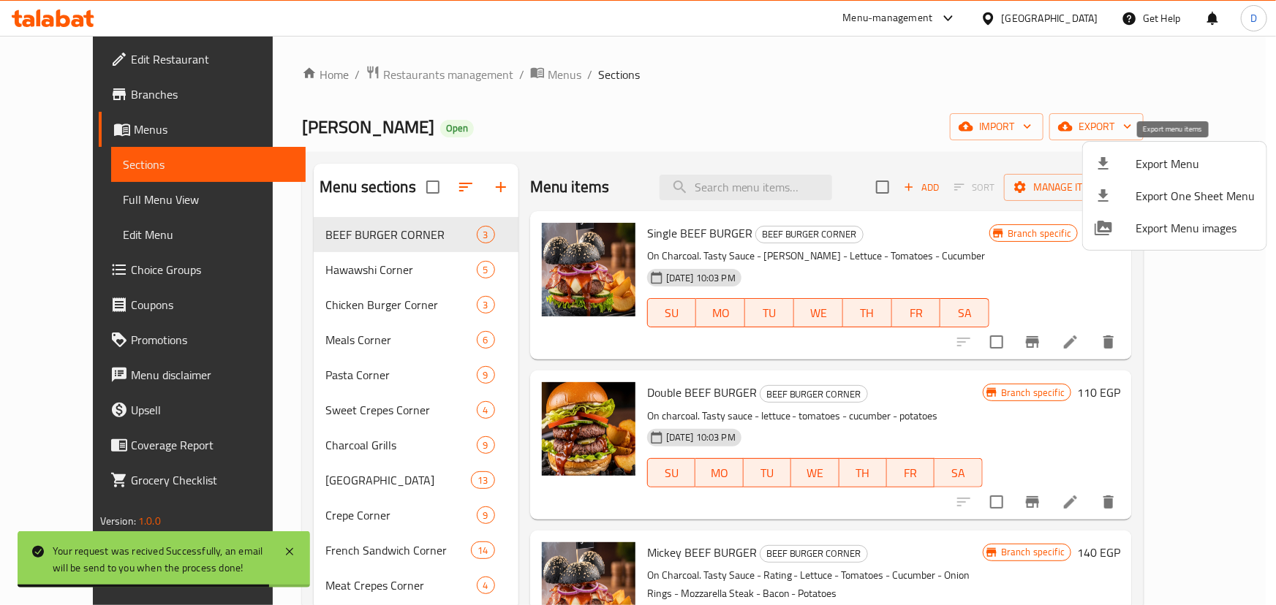
click at [1194, 151] on li "Export Menu" at bounding box center [1174, 164] width 183 height 32
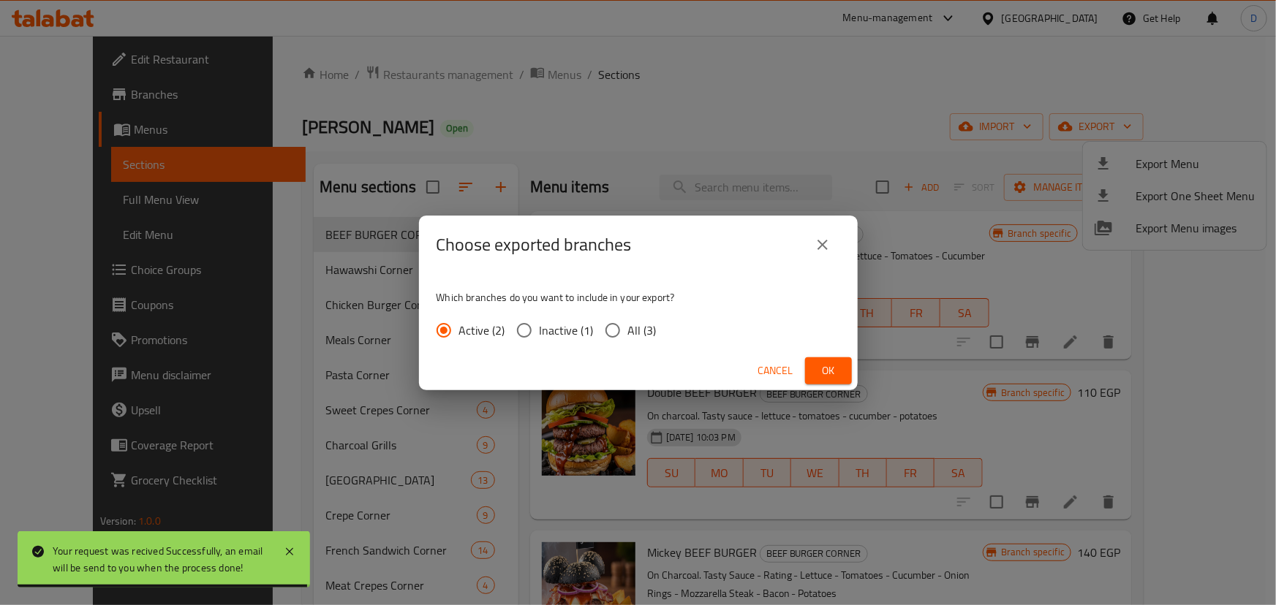
click at [635, 336] on span "All (3)" at bounding box center [642, 331] width 29 height 18
click at [628, 336] on input "All (3)" at bounding box center [612, 330] width 31 height 31
radio input "true"
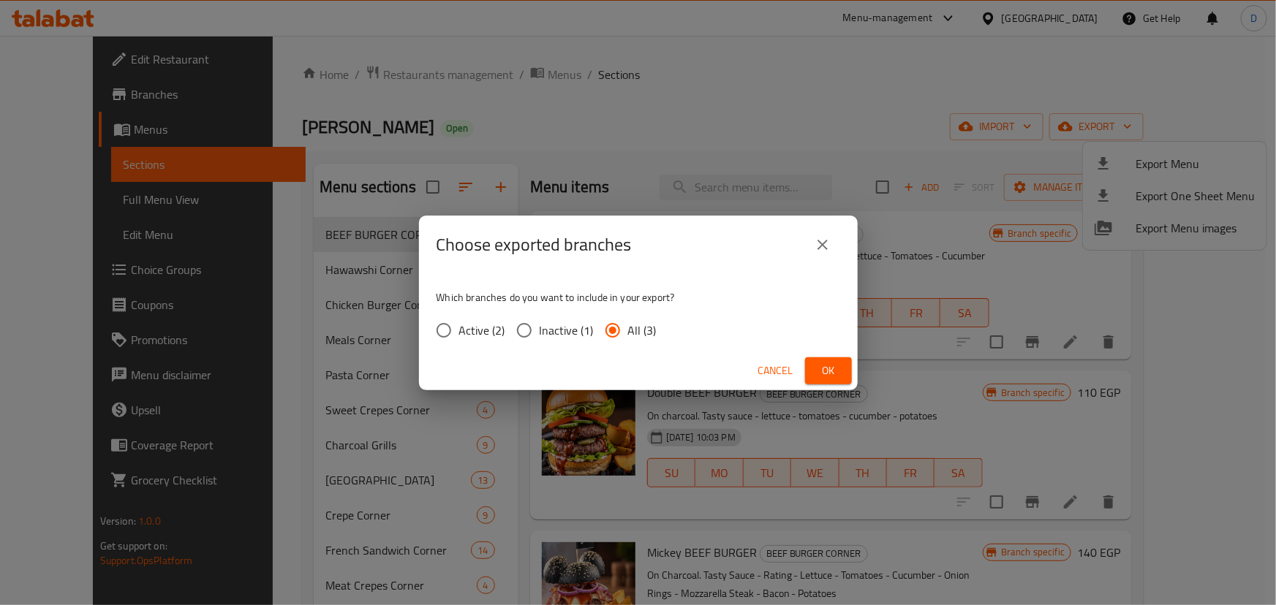
click at [819, 368] on span "Ok" at bounding box center [828, 371] width 23 height 18
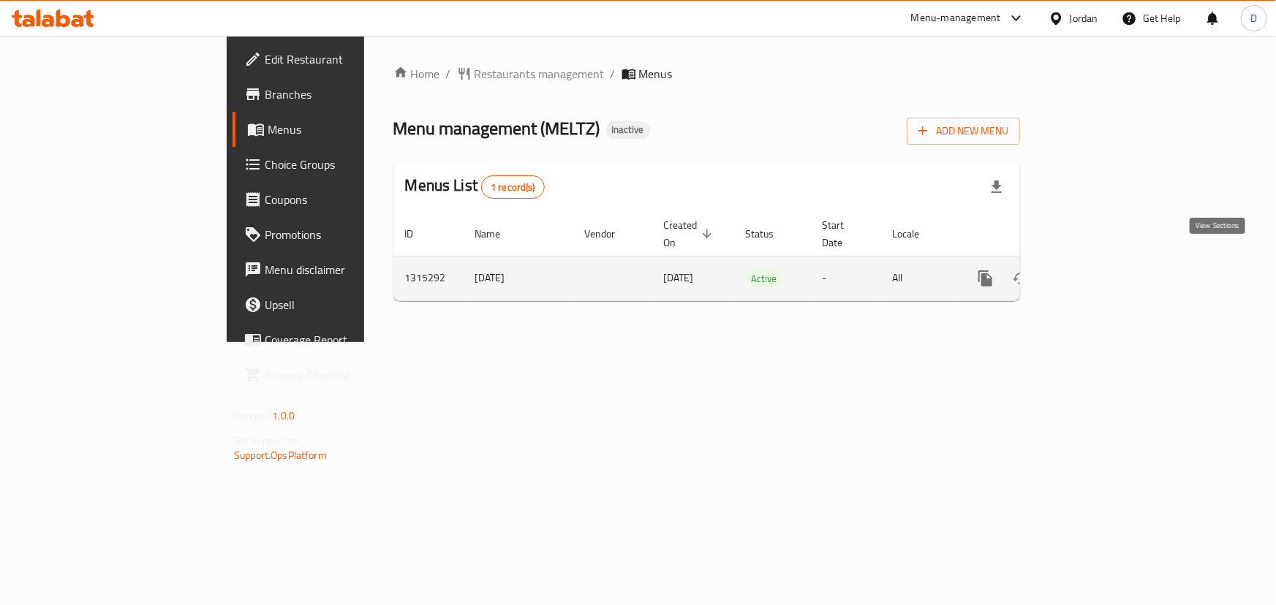
click at [1108, 265] on link "enhanced table" at bounding box center [1090, 278] width 35 height 35
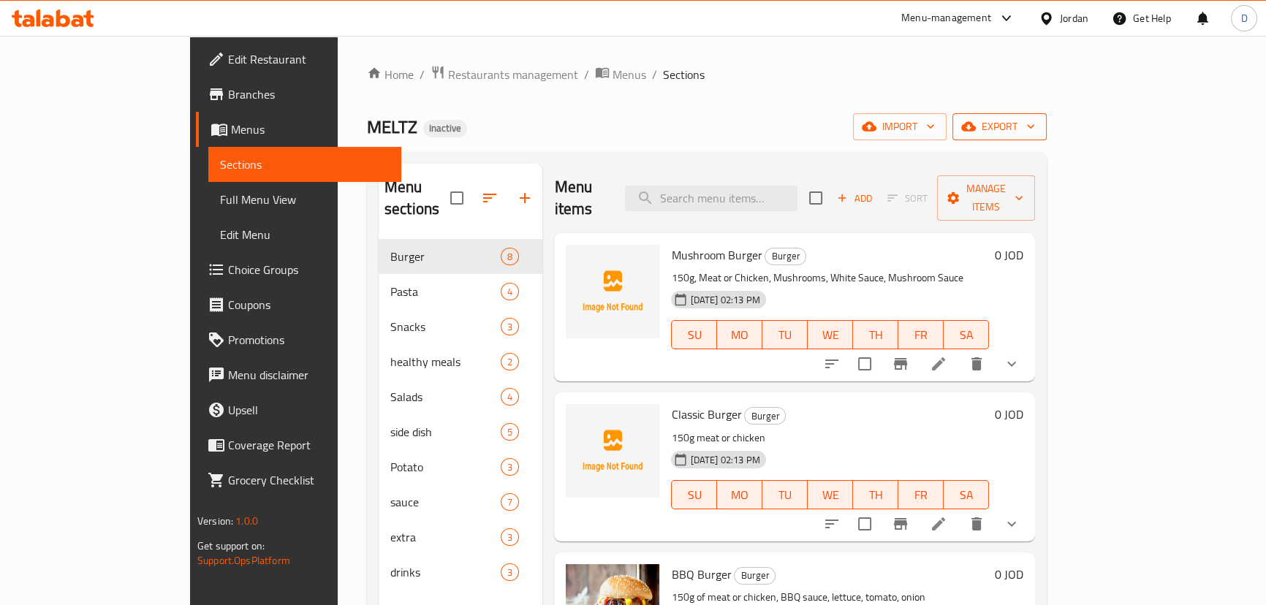
click at [1035, 136] on span "export" at bounding box center [999, 127] width 71 height 18
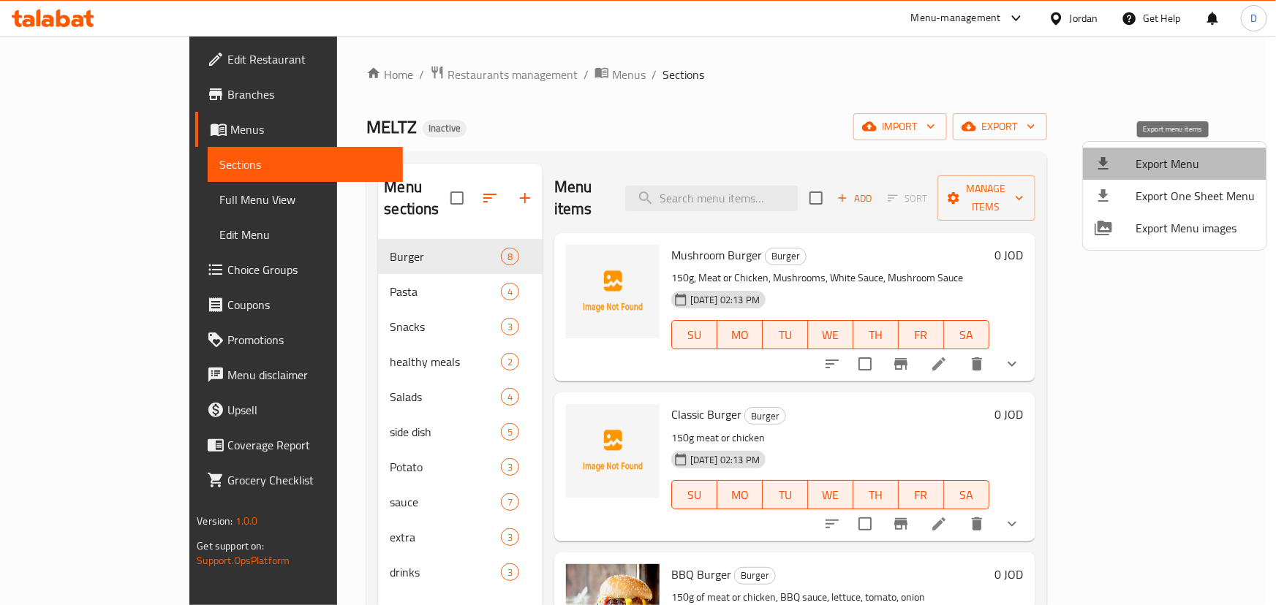
click at [1175, 156] on span "Export Menu" at bounding box center [1194, 164] width 119 height 18
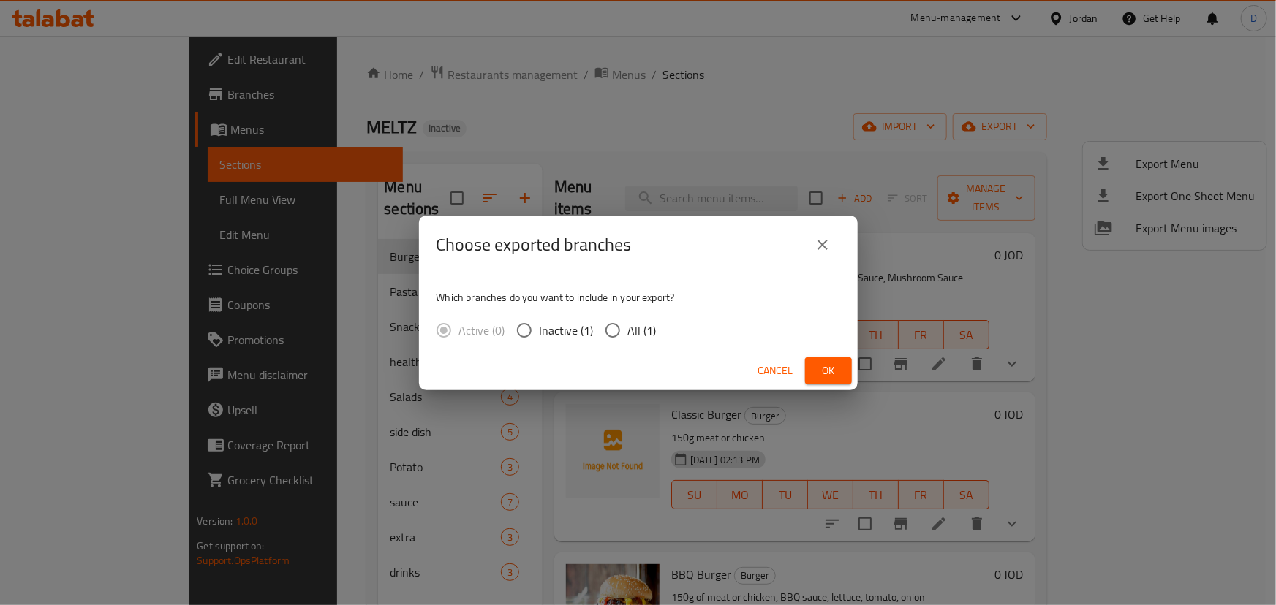
click at [626, 328] on input "All (1)" at bounding box center [612, 330] width 31 height 31
radio input "true"
click at [823, 372] on span "Ok" at bounding box center [828, 371] width 23 height 18
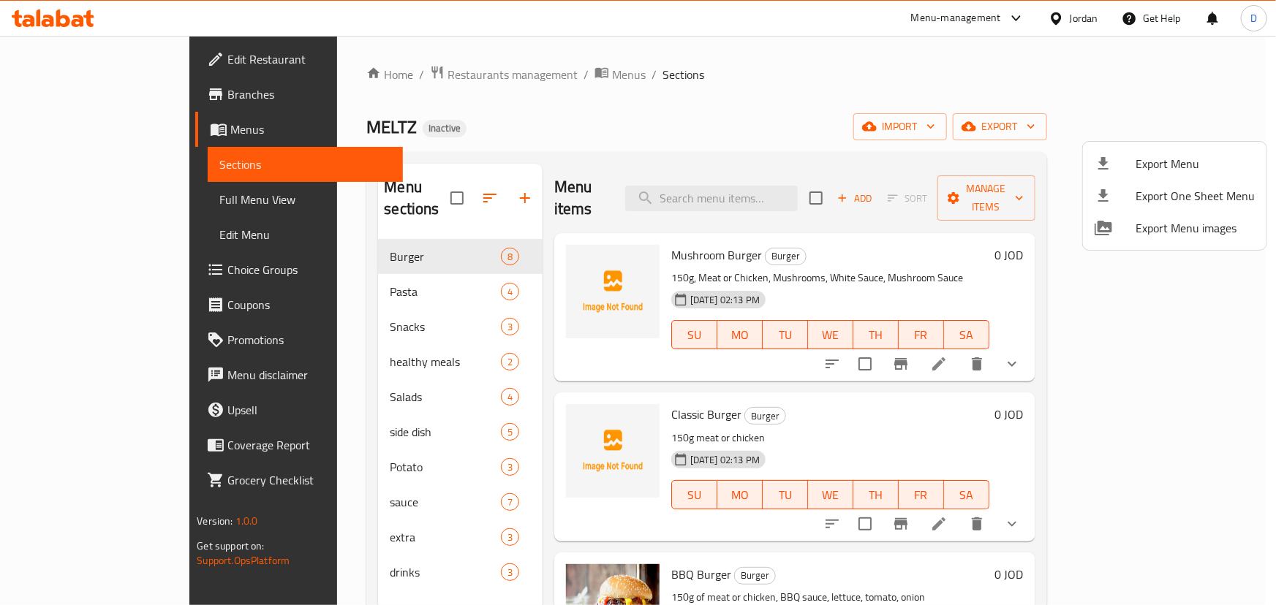
click at [471, 105] on div at bounding box center [638, 302] width 1276 height 605
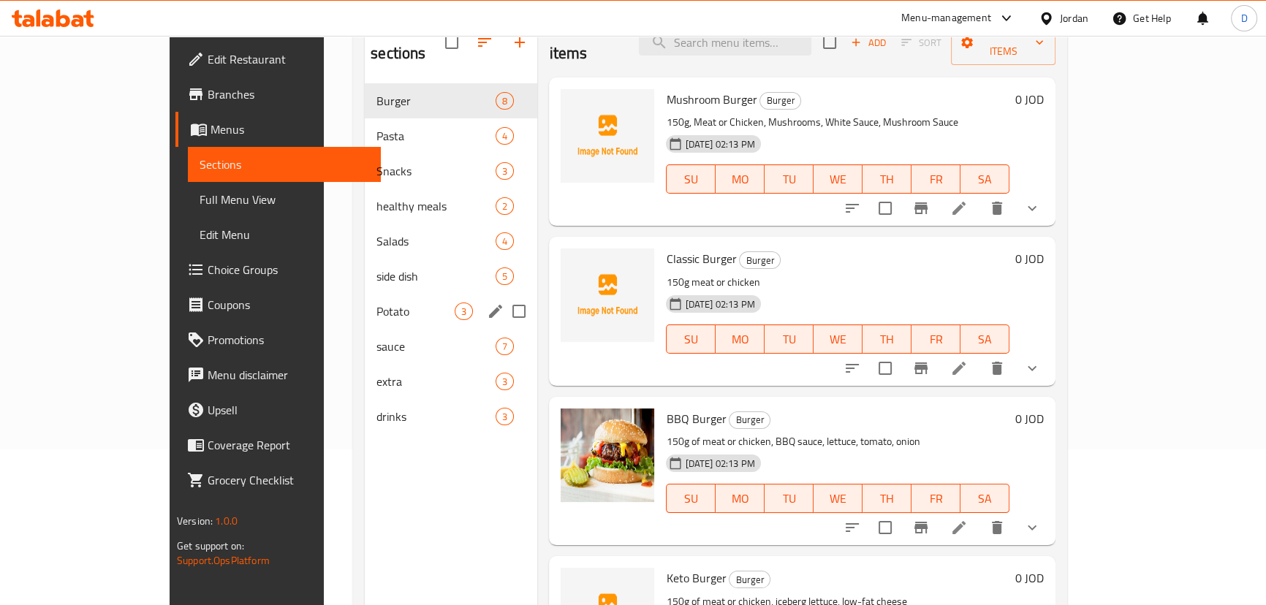
scroll to position [132, 0]
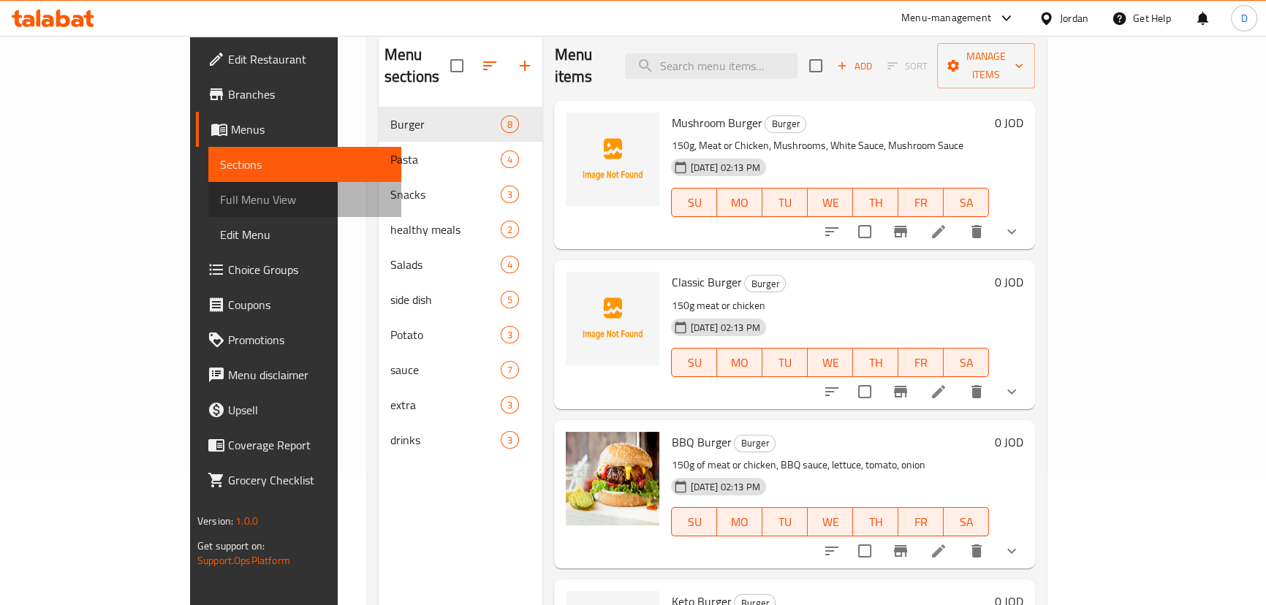
click at [220, 201] on span "Full Menu View" at bounding box center [305, 200] width 170 height 18
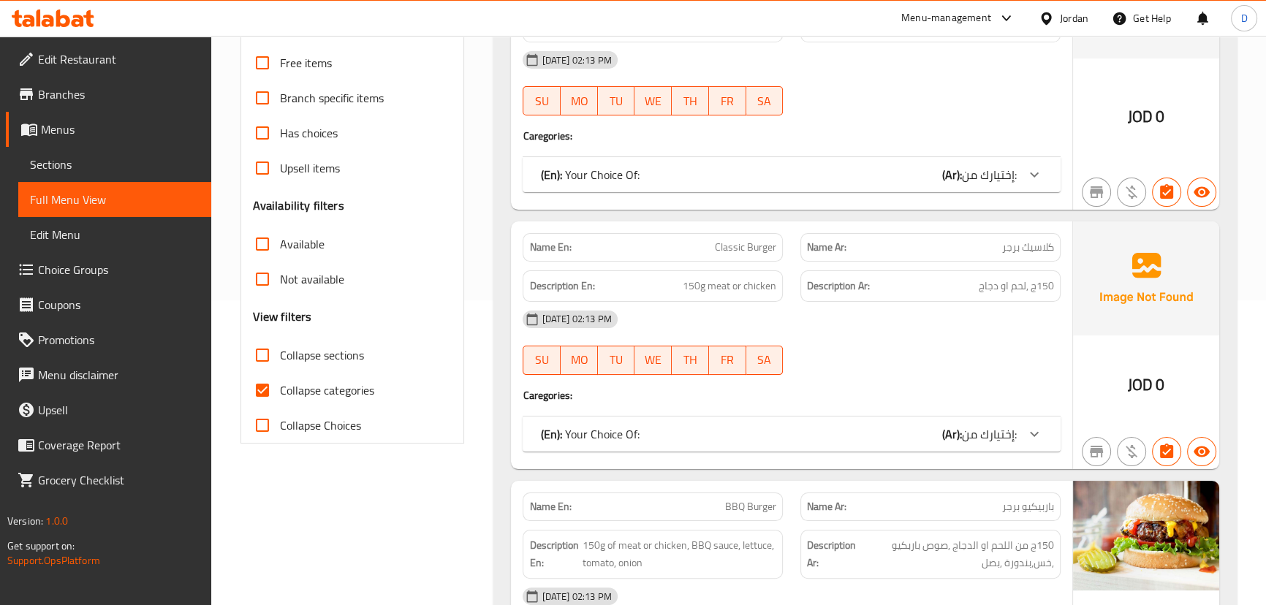
scroll to position [332, 0]
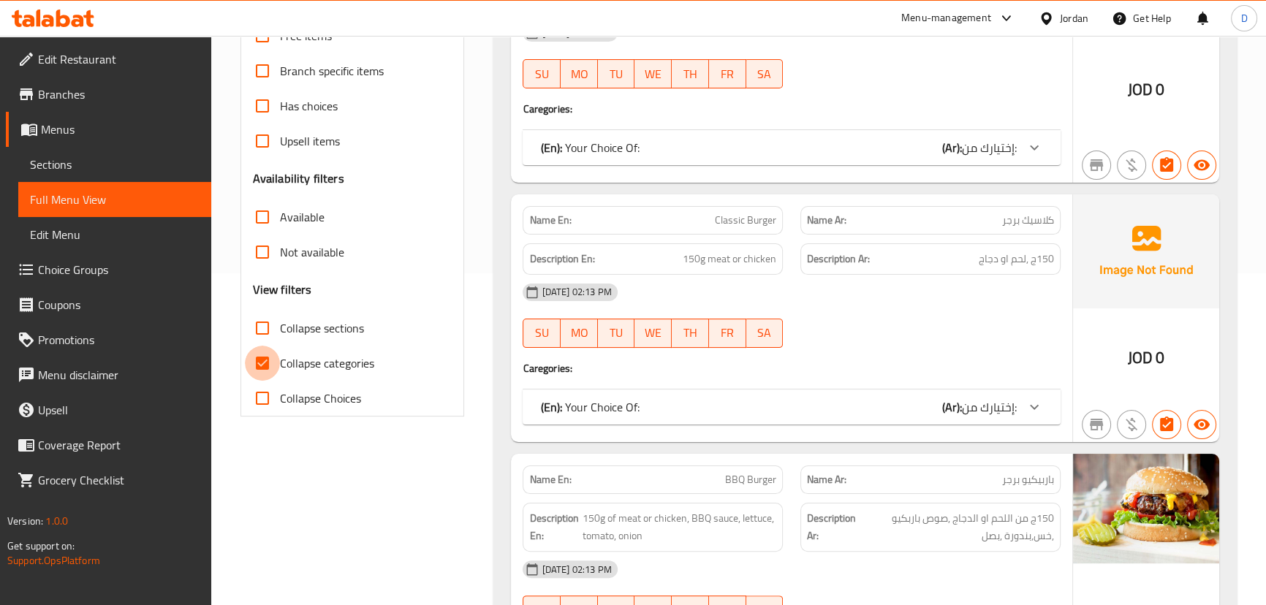
click at [272, 361] on input "Collapse categories" at bounding box center [262, 363] width 35 height 35
checkbox input "false"
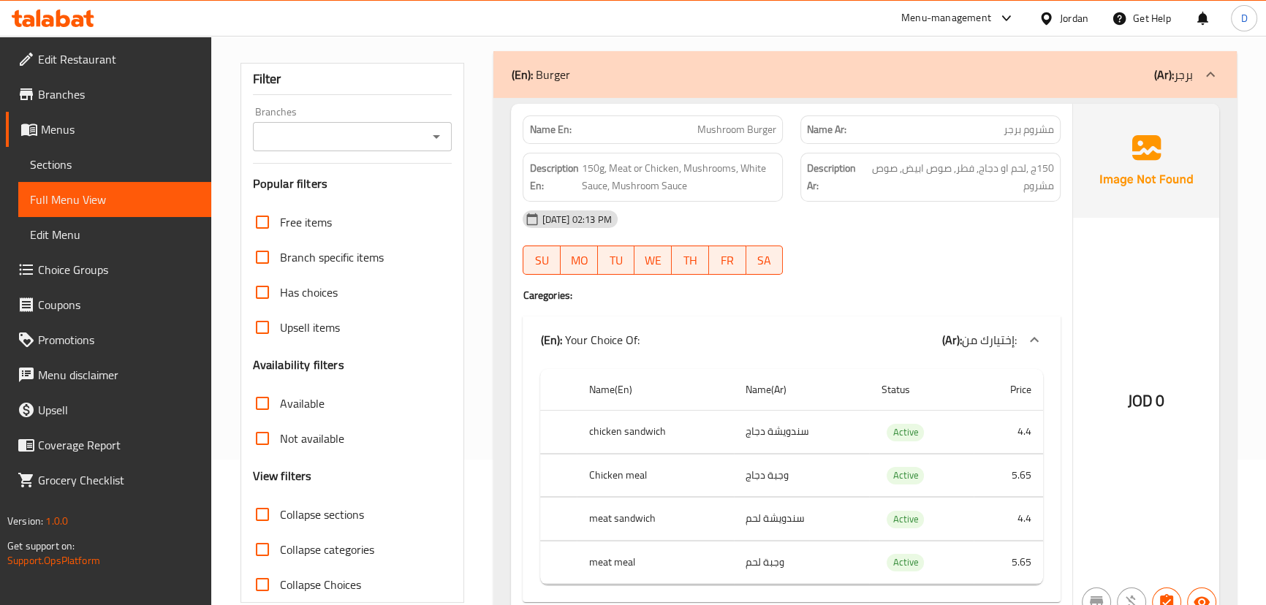
scroll to position [132, 0]
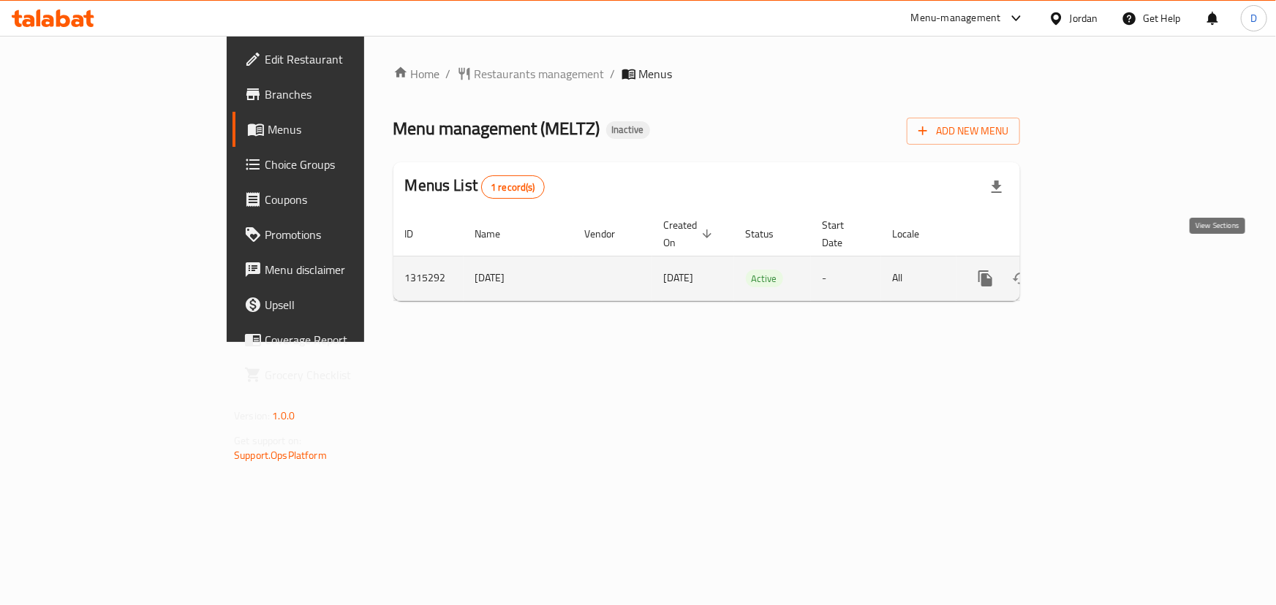
click at [1099, 270] on icon "enhanced table" at bounding box center [1091, 279] width 18 height 18
